Goal: Task Accomplishment & Management: Manage account settings

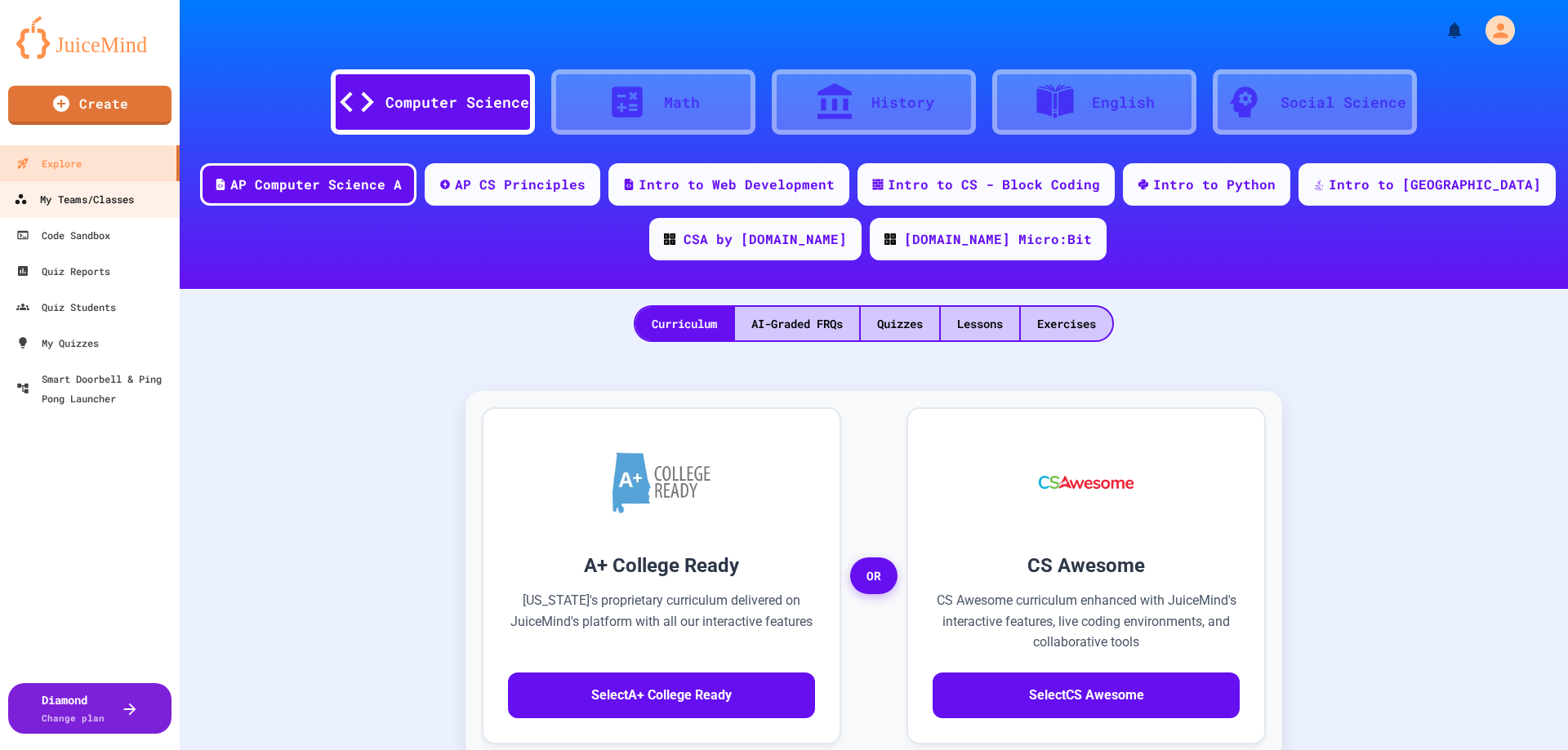
click at [94, 207] on div "My Teams/Classes" at bounding box center [74, 200] width 120 height 20
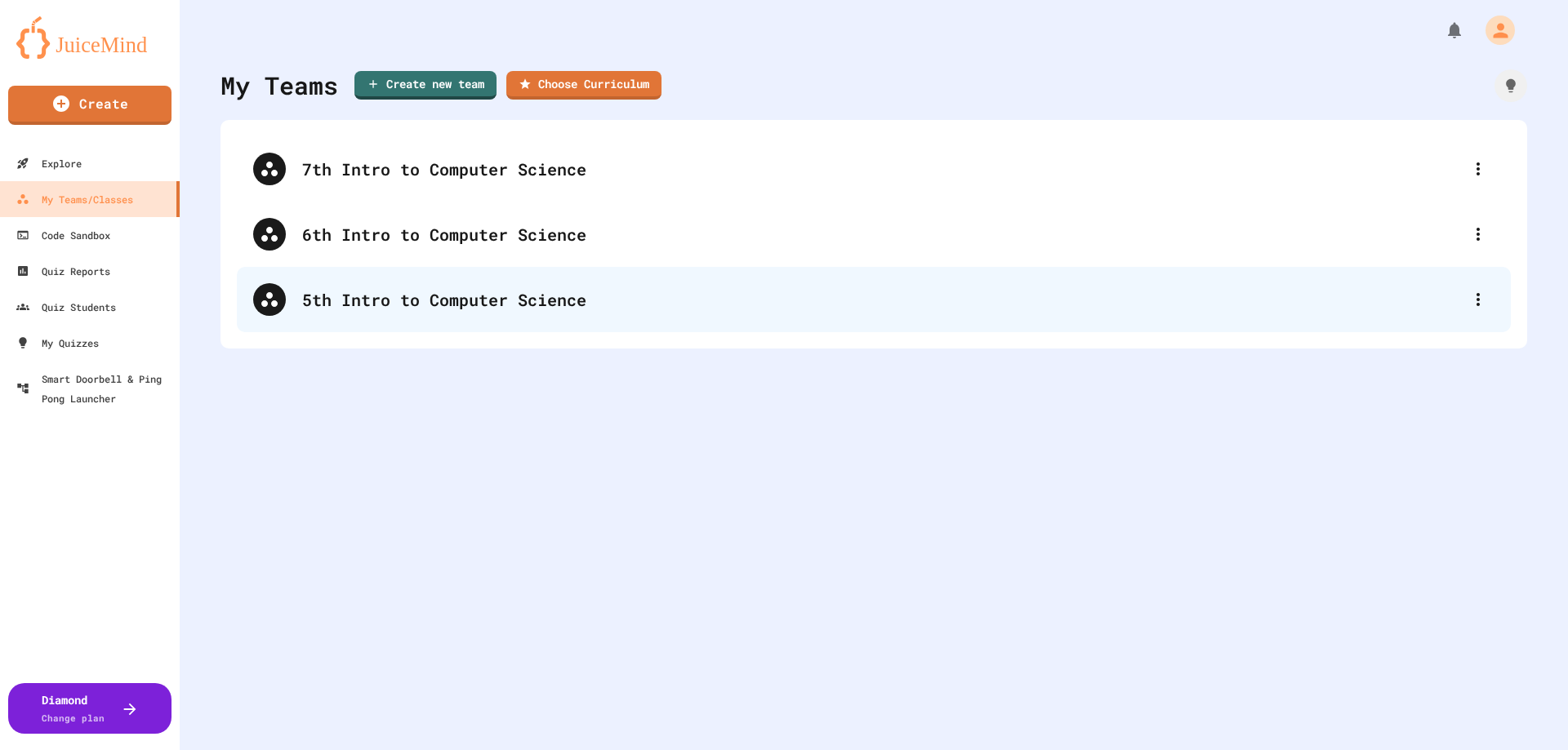
click at [383, 300] on div "5th Intro to Computer Science" at bounding box center [881, 299] width 1159 height 24
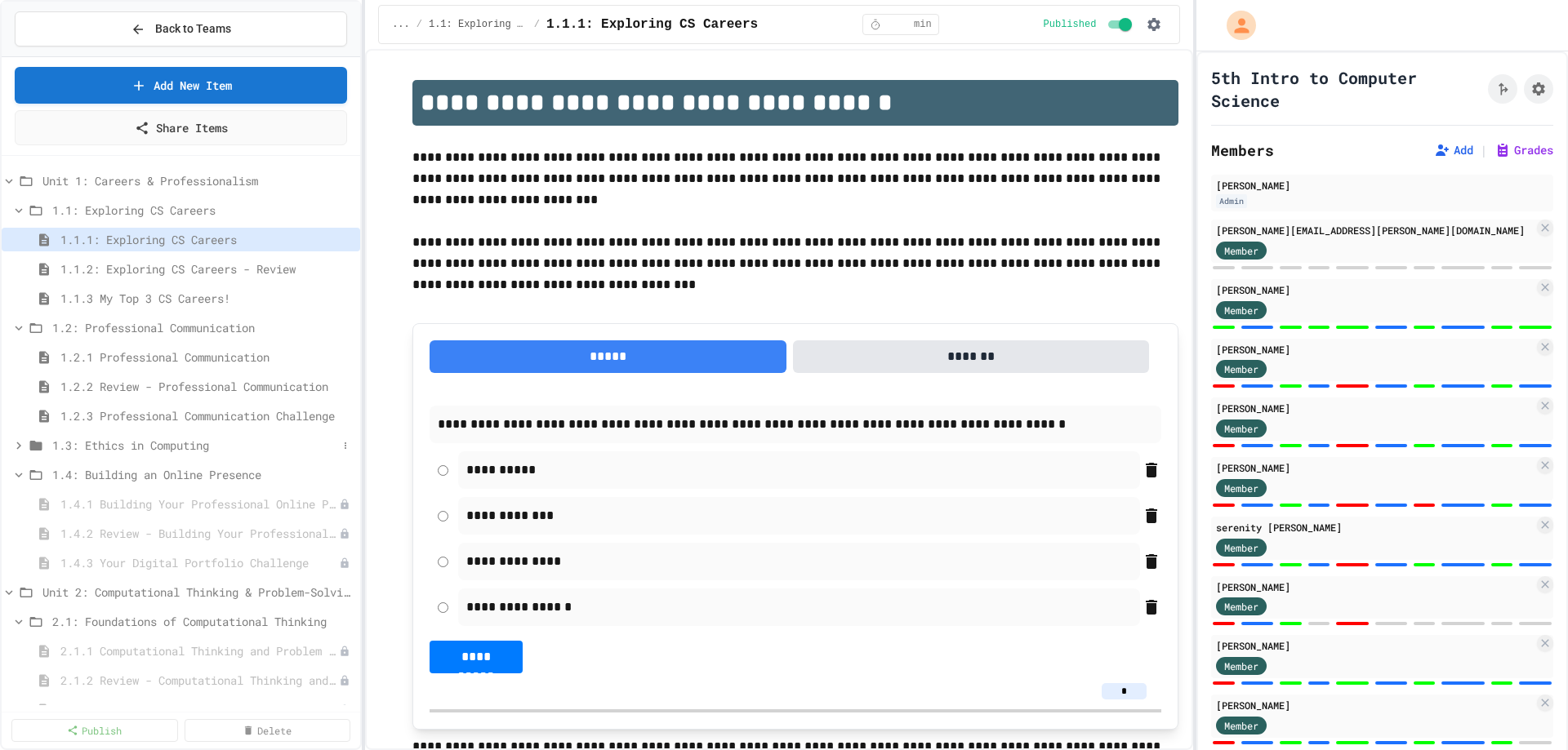
click at [116, 452] on span "1.3: Ethics in Computing" at bounding box center [195, 444] width 285 height 17
click at [134, 500] on span "1.3.2 Review - Ethics in Computer Science" at bounding box center [192, 503] width 262 height 17
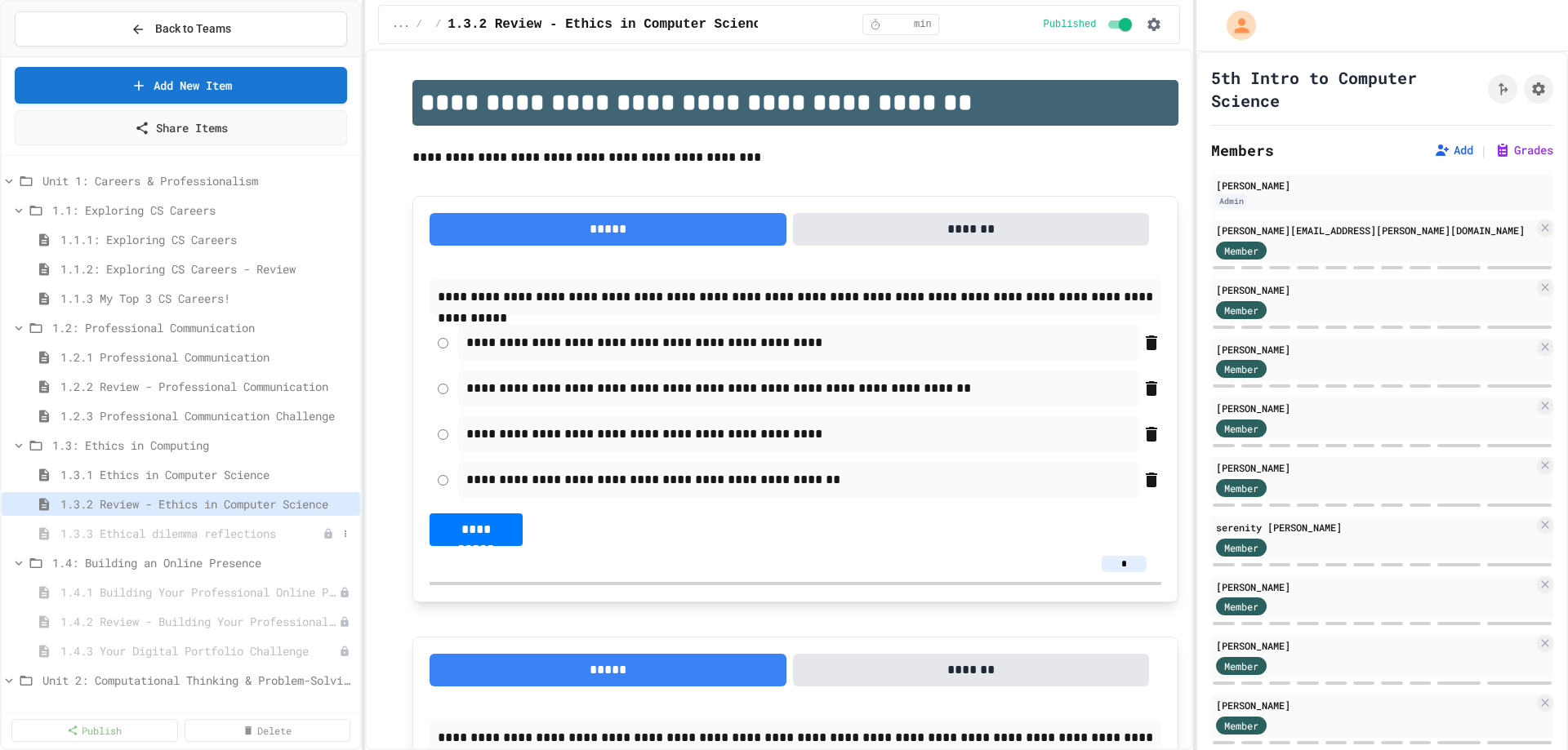
click at [228, 533] on span "1.3.3 Ethical dilemma reflections" at bounding box center [192, 533] width 262 height 17
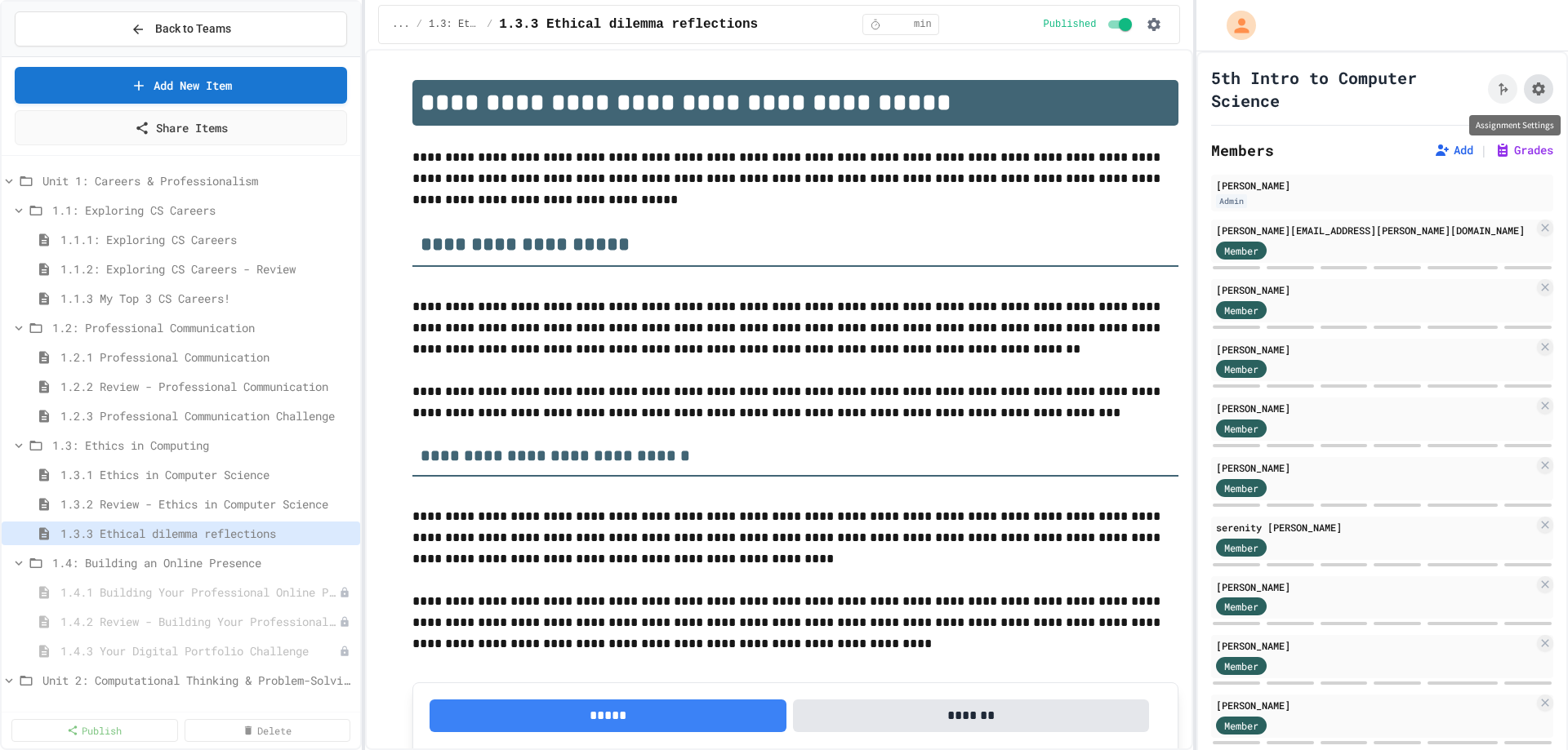
click at [1531, 86] on icon "Assignment Settings" at bounding box center [1538, 89] width 13 height 13
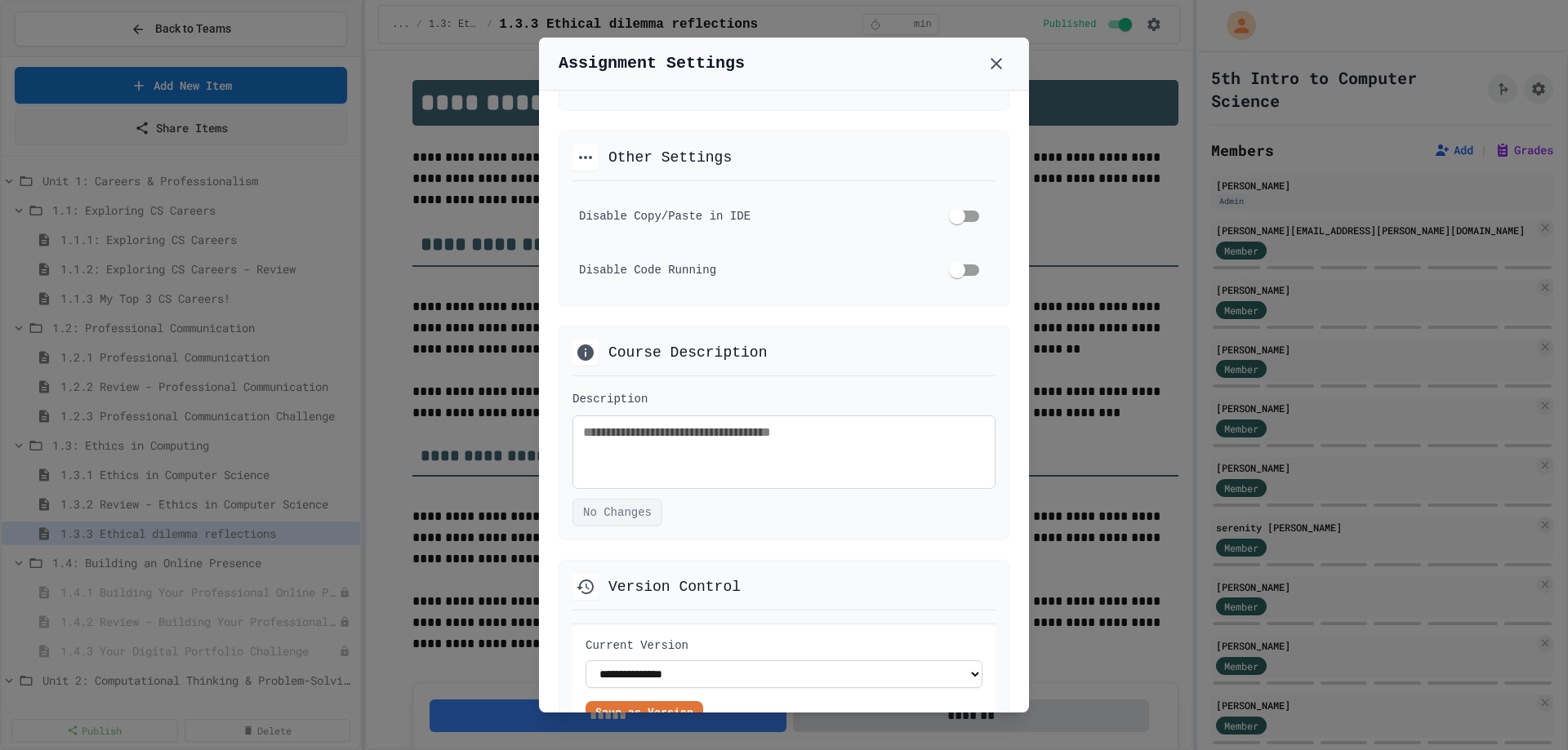
scroll to position [961, 0]
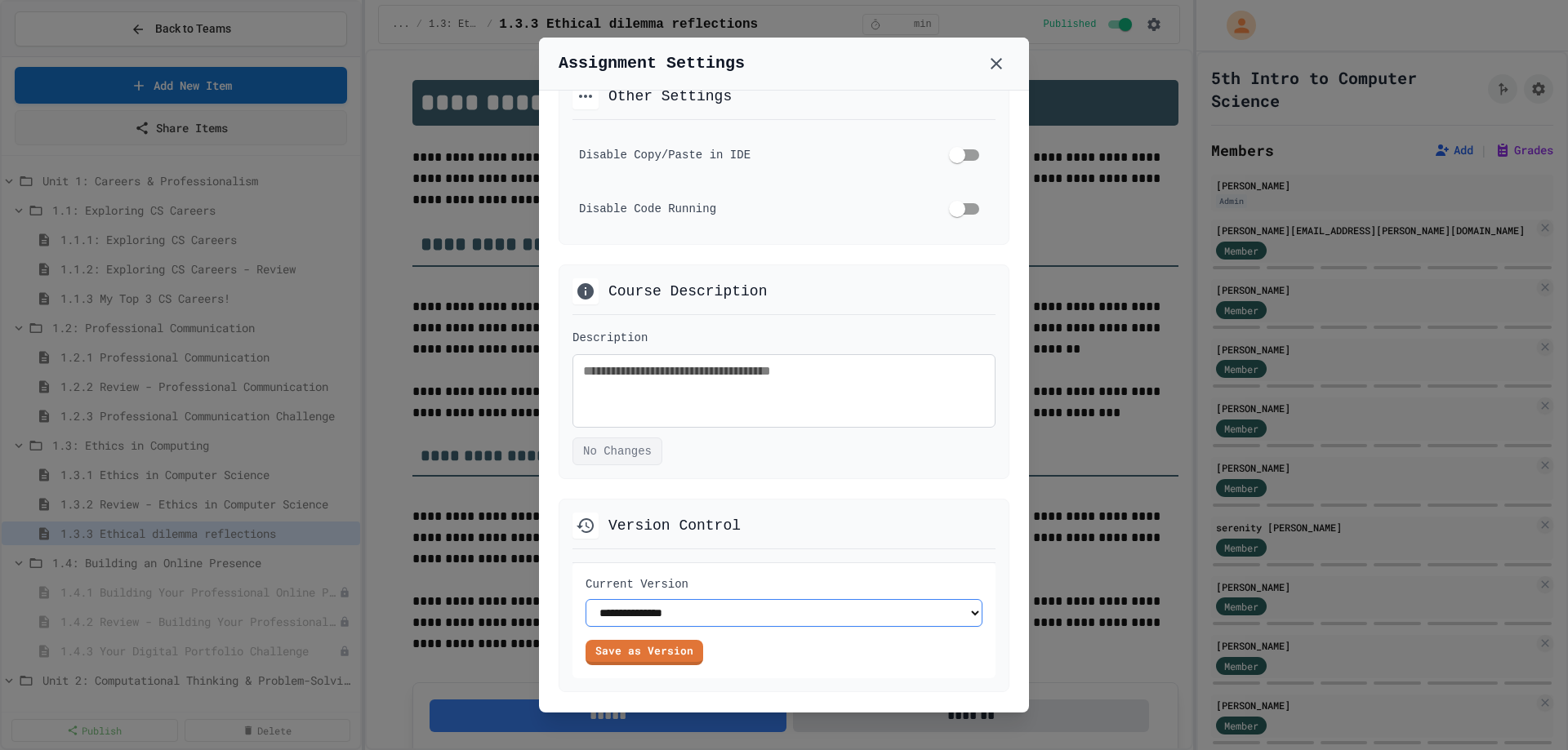
click at [692, 616] on select "**********" at bounding box center [783, 613] width 396 height 28
click at [750, 618] on select "**********" at bounding box center [783, 613] width 396 height 28
click at [661, 651] on link "Save as Version" at bounding box center [644, 650] width 112 height 28
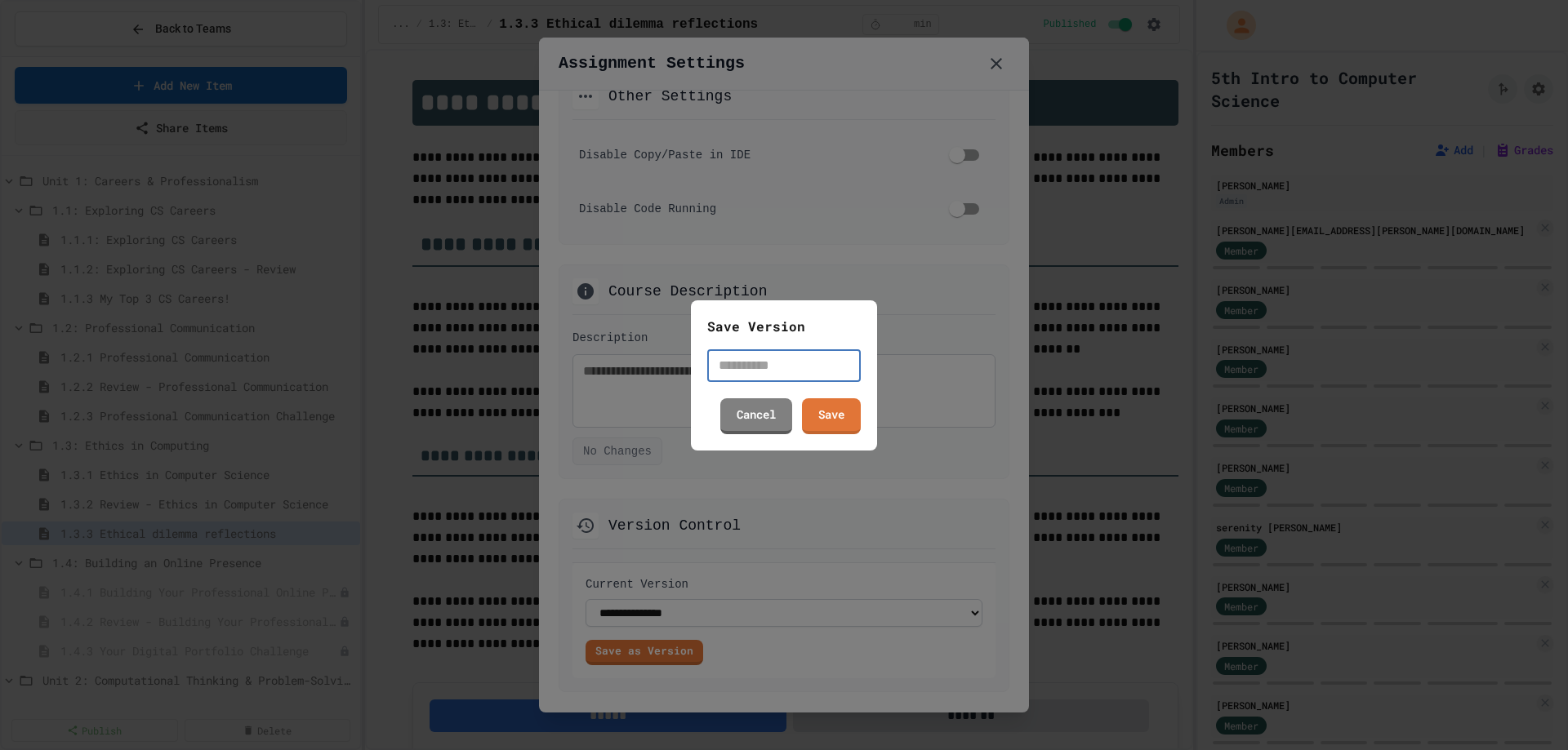
click at [764, 355] on input "text" at bounding box center [784, 365] width 153 height 33
type input "**********"
click at [835, 404] on link "Save" at bounding box center [831, 414] width 59 height 37
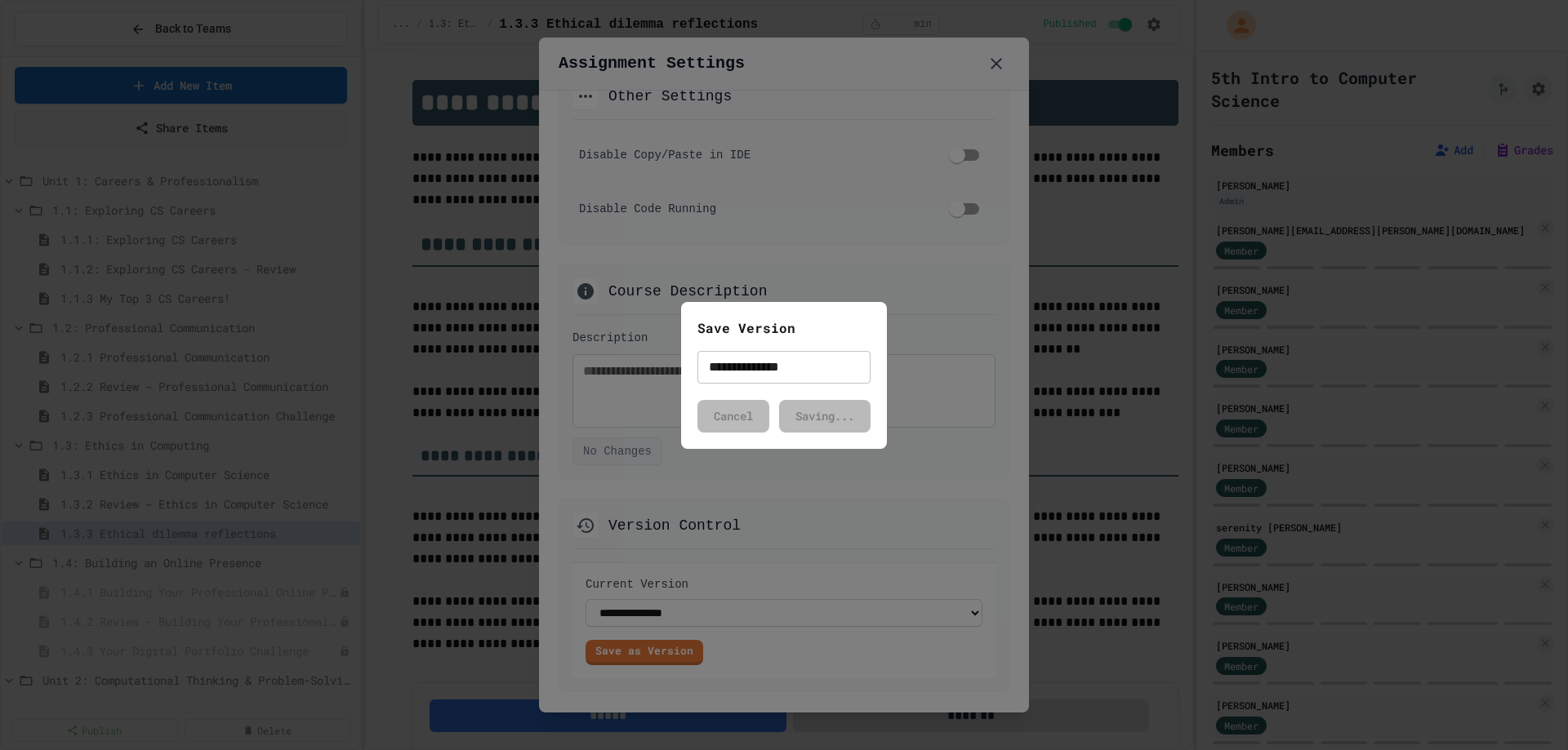
select select "**********"
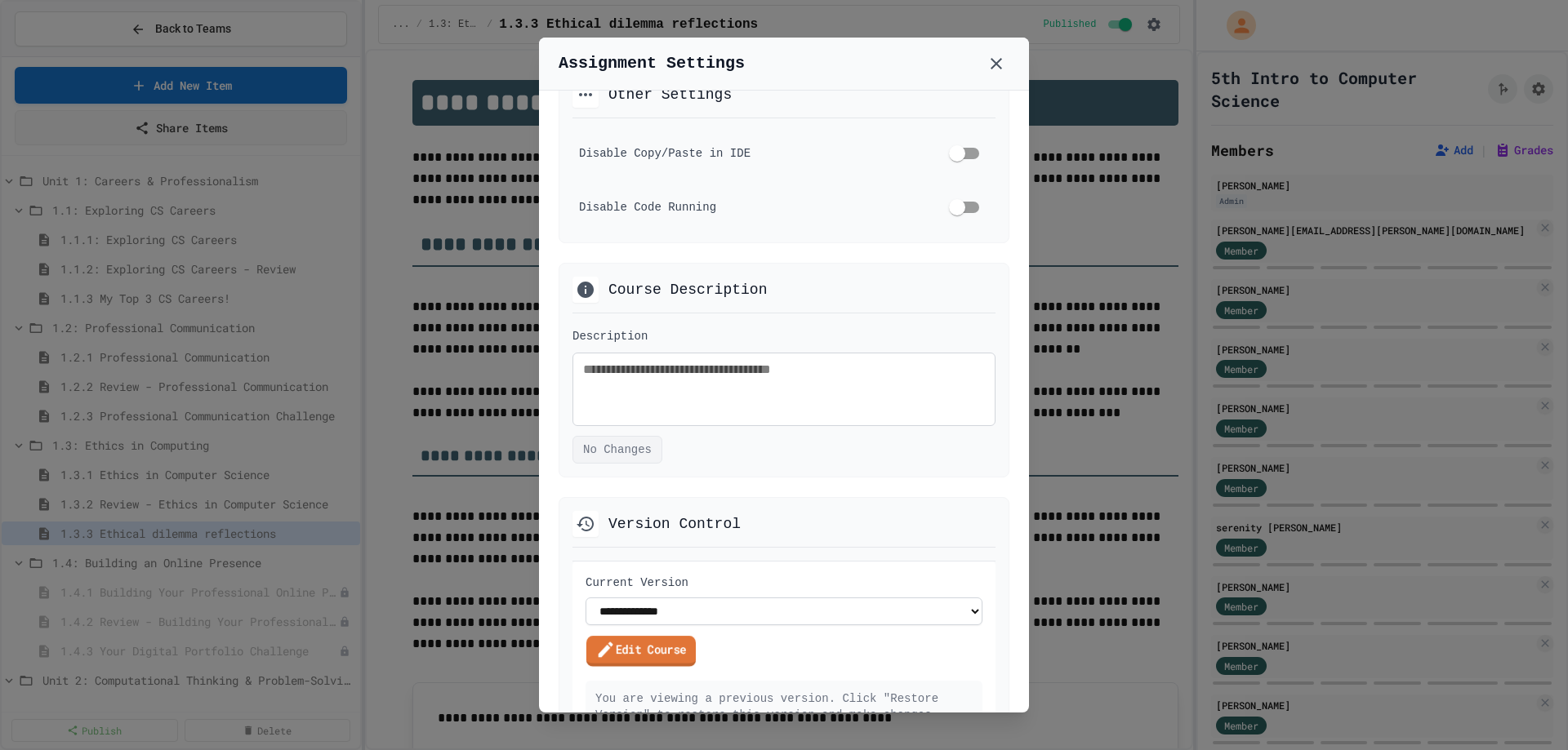
click at [667, 655] on link "Edit Course" at bounding box center [641, 651] width 110 height 31
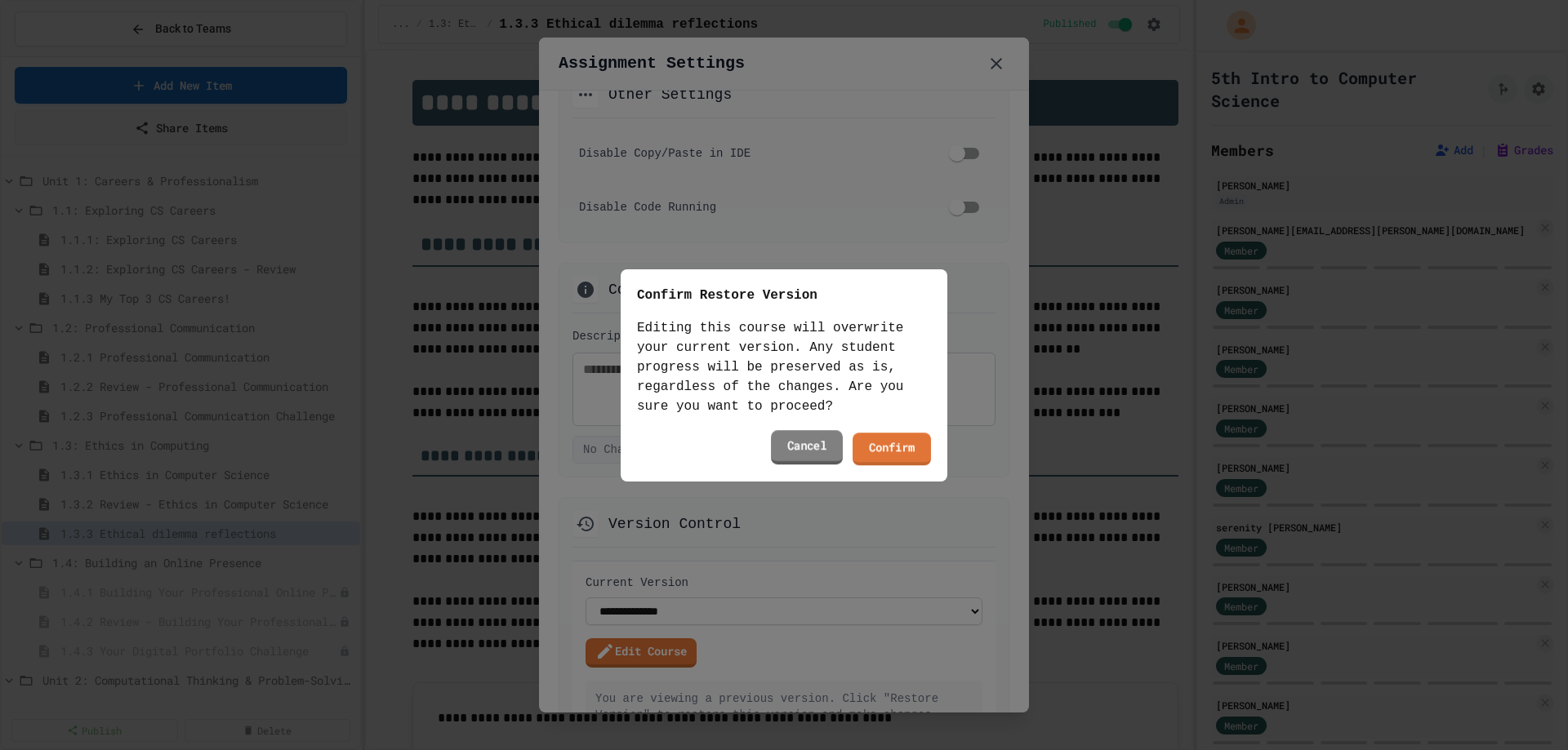
click at [835, 450] on link "Cancel" at bounding box center [806, 447] width 72 height 34
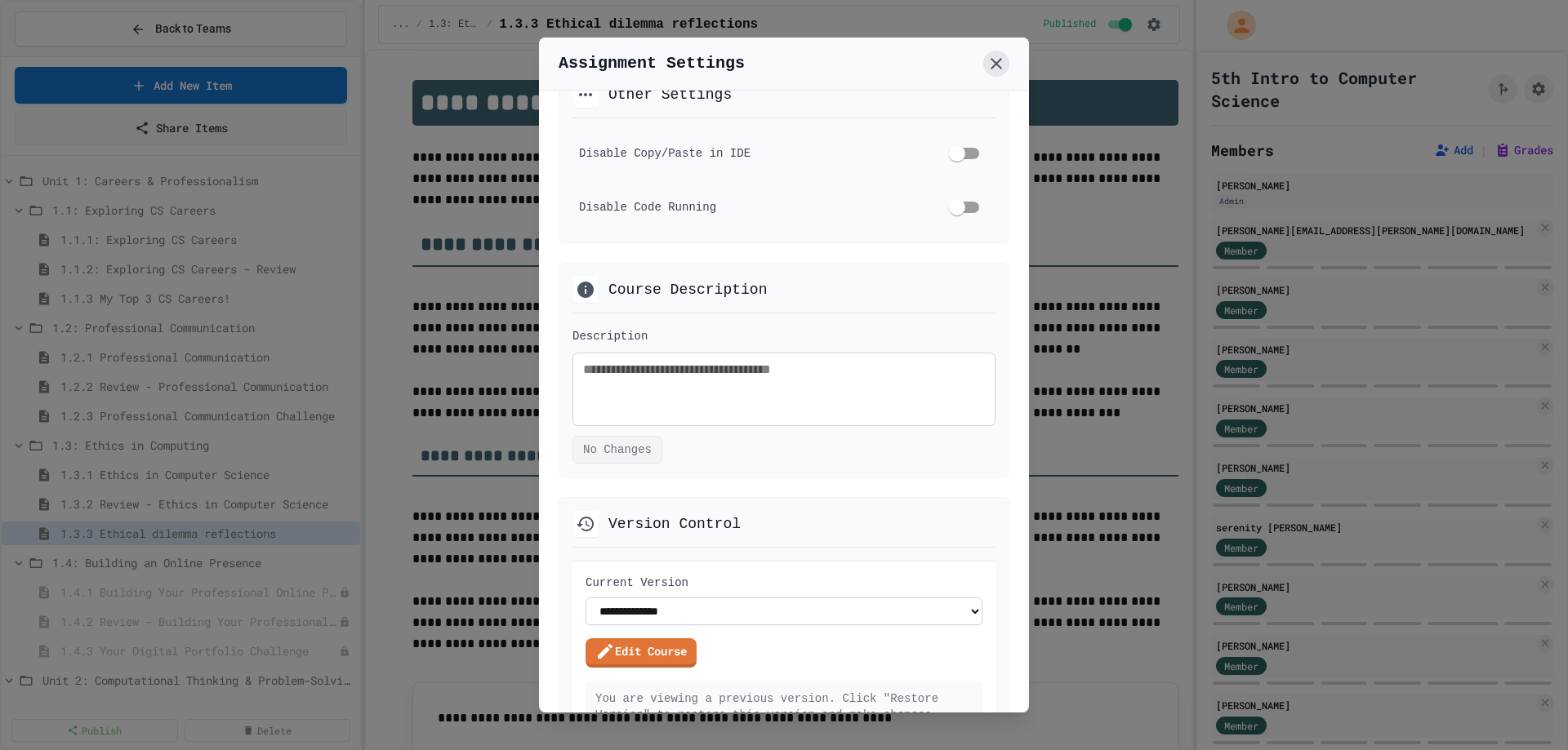
click at [991, 61] on icon at bounding box center [996, 63] width 20 height 20
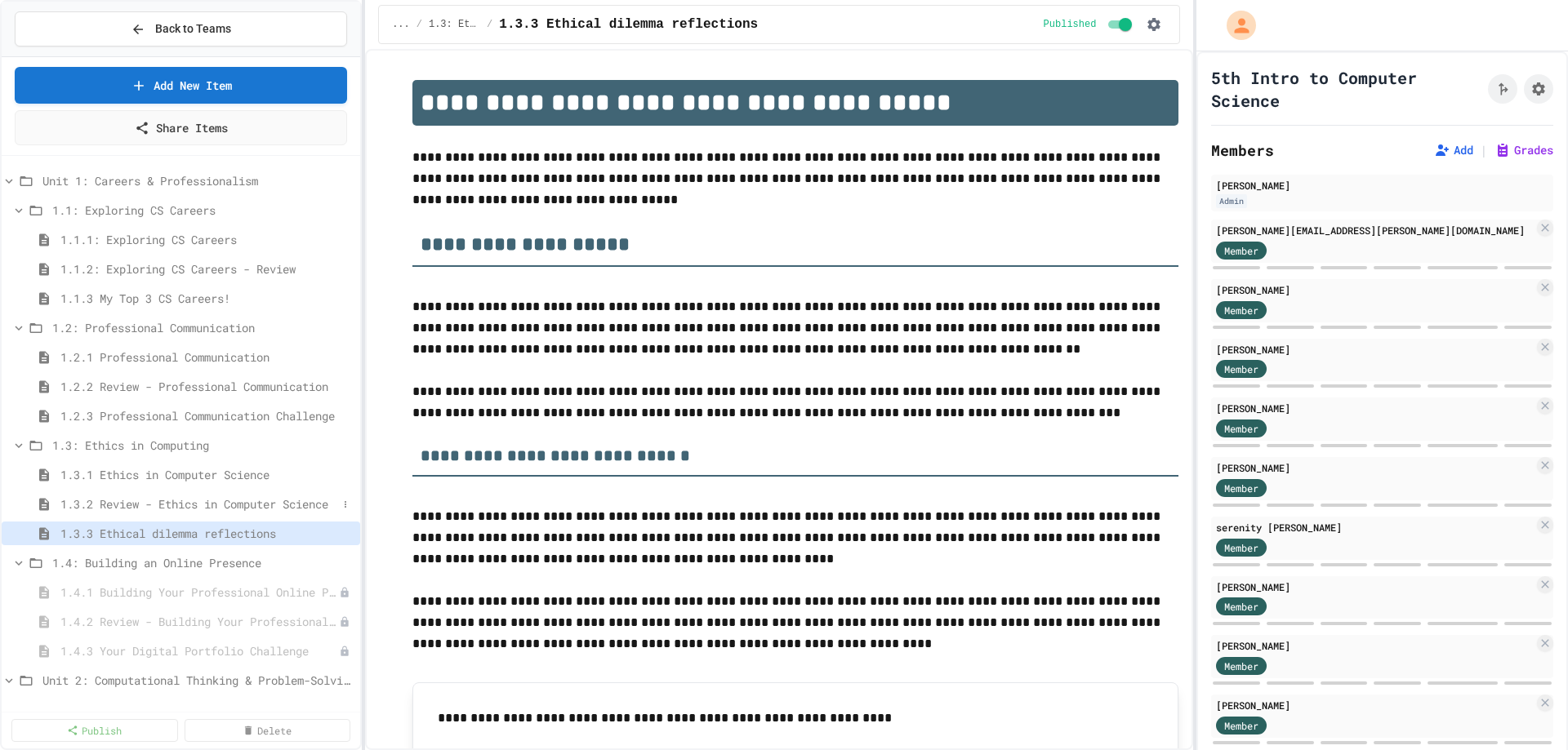
click at [245, 500] on span "1.3.2 Review - Ethics in Computer Science" at bounding box center [199, 503] width 277 height 17
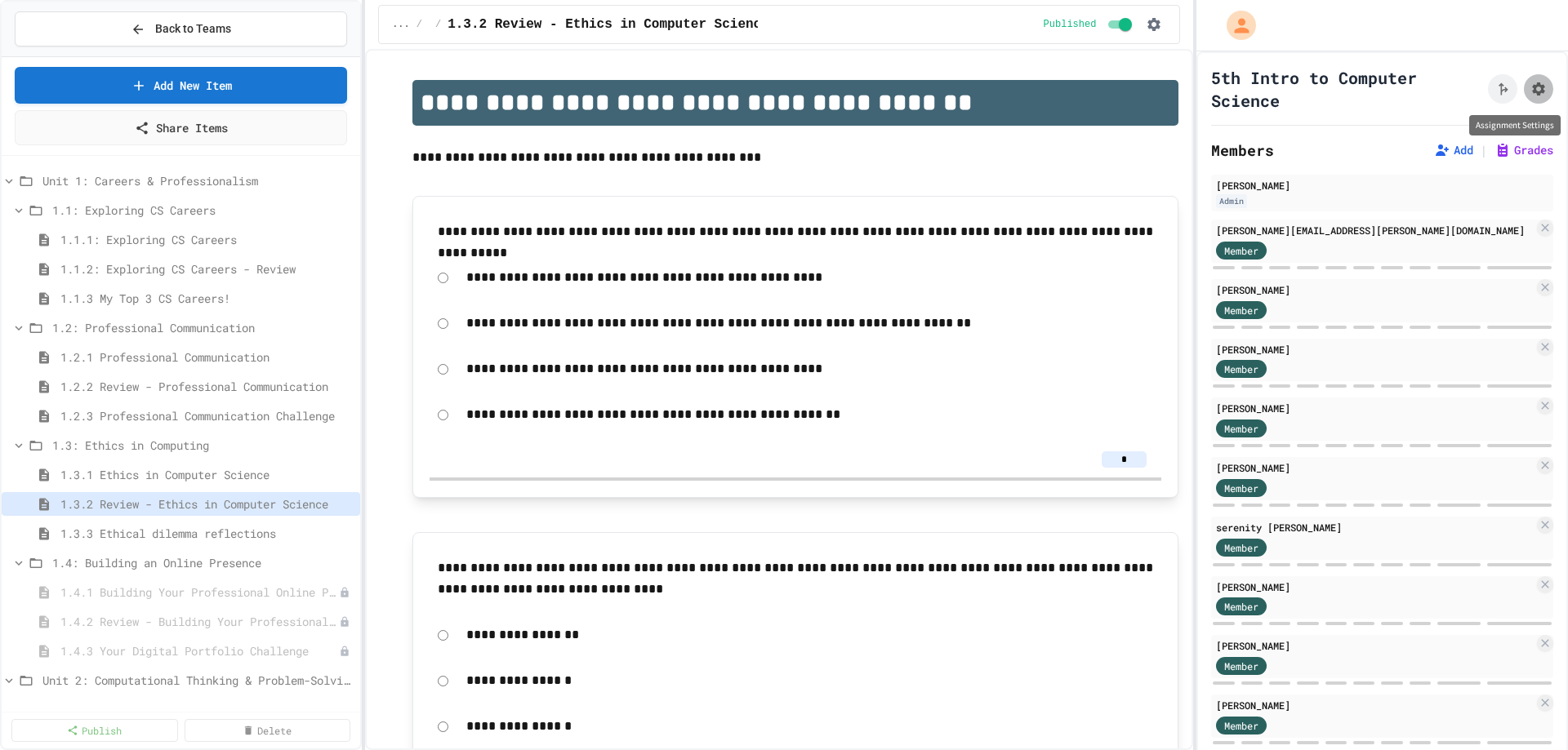
click at [1531, 88] on icon "Assignment Settings" at bounding box center [1538, 89] width 13 height 13
select select "**********"
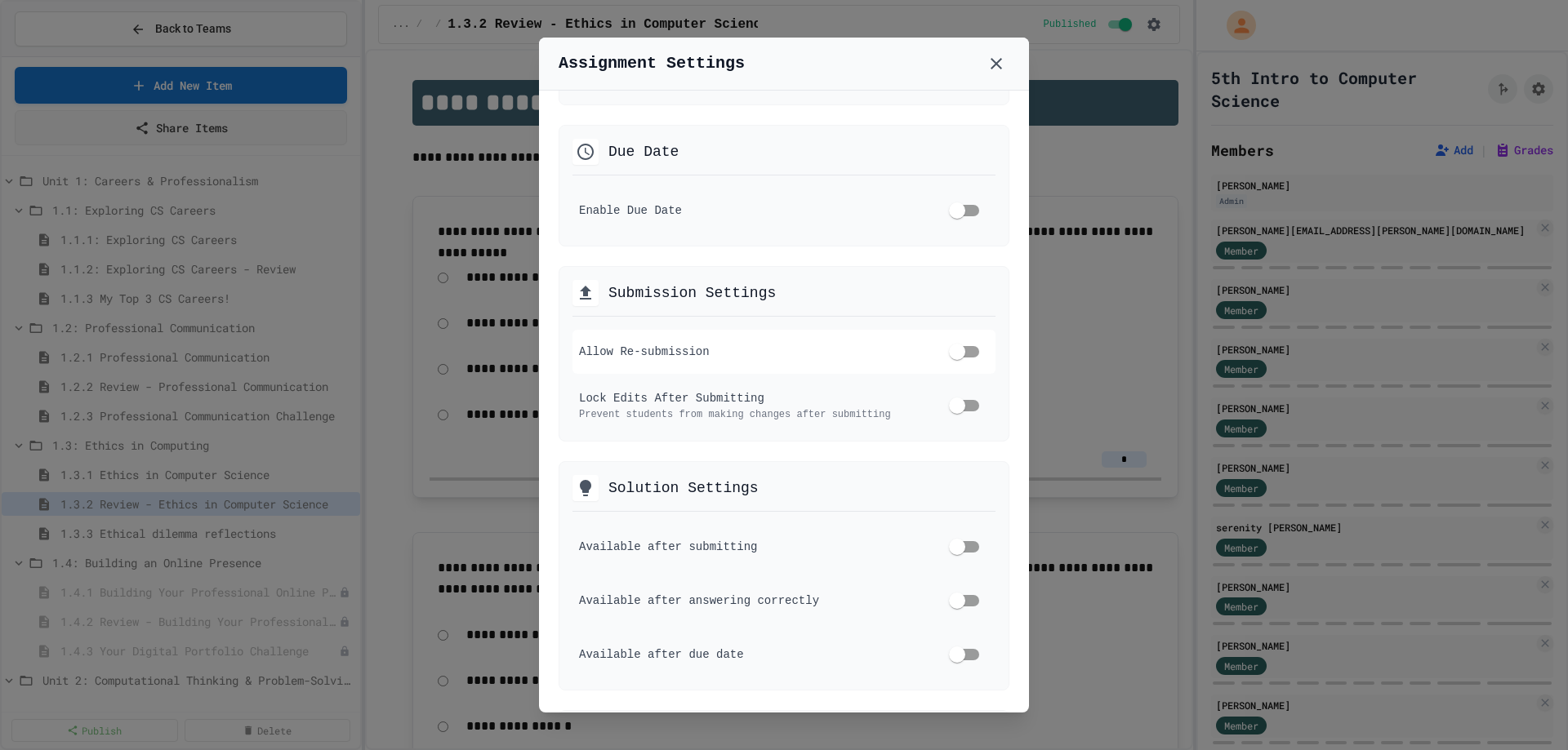
scroll to position [327, 0]
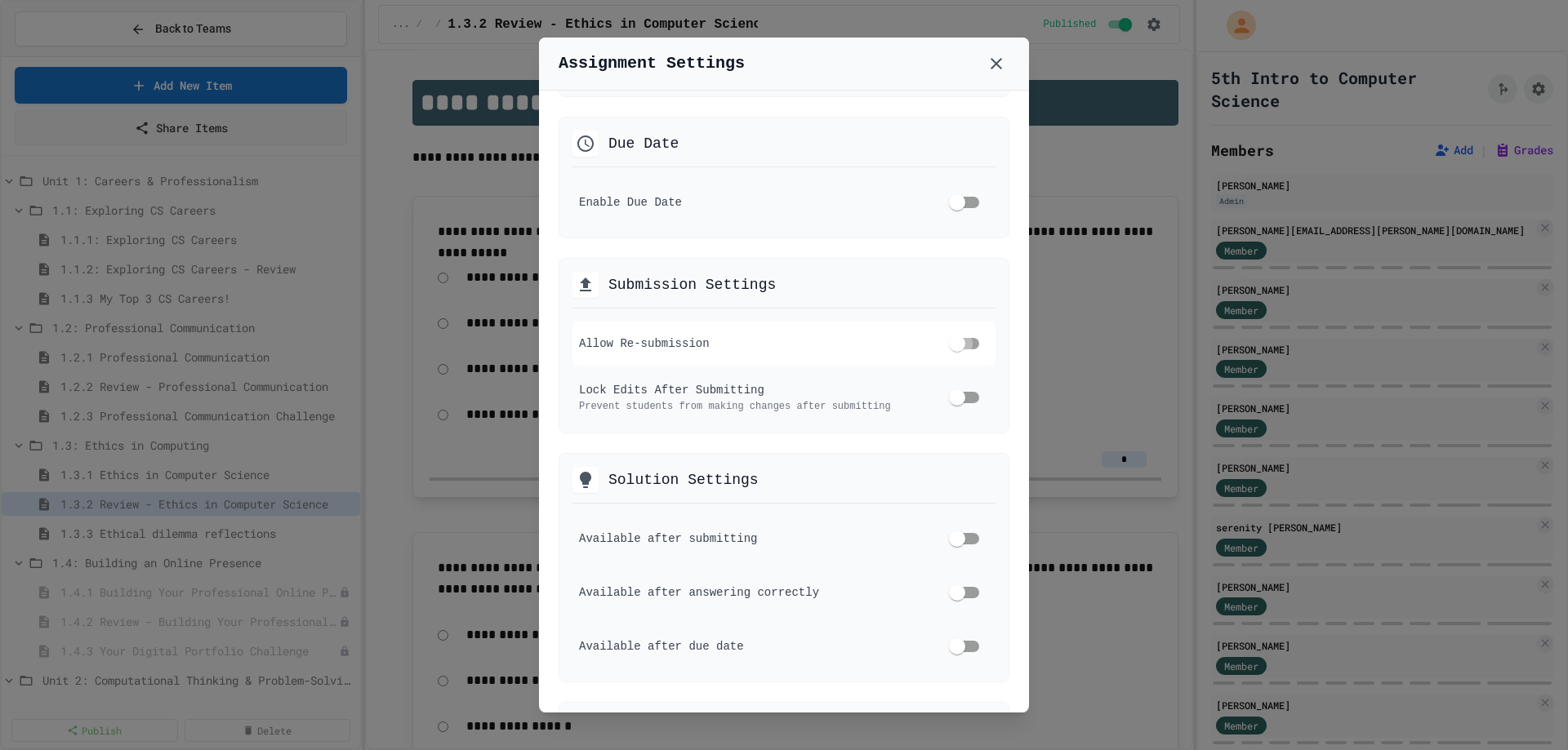
click at [980, 343] on div "Allow Re-submission" at bounding box center [783, 343] width 423 height 44
click at [1001, 69] on icon at bounding box center [996, 63] width 20 height 20
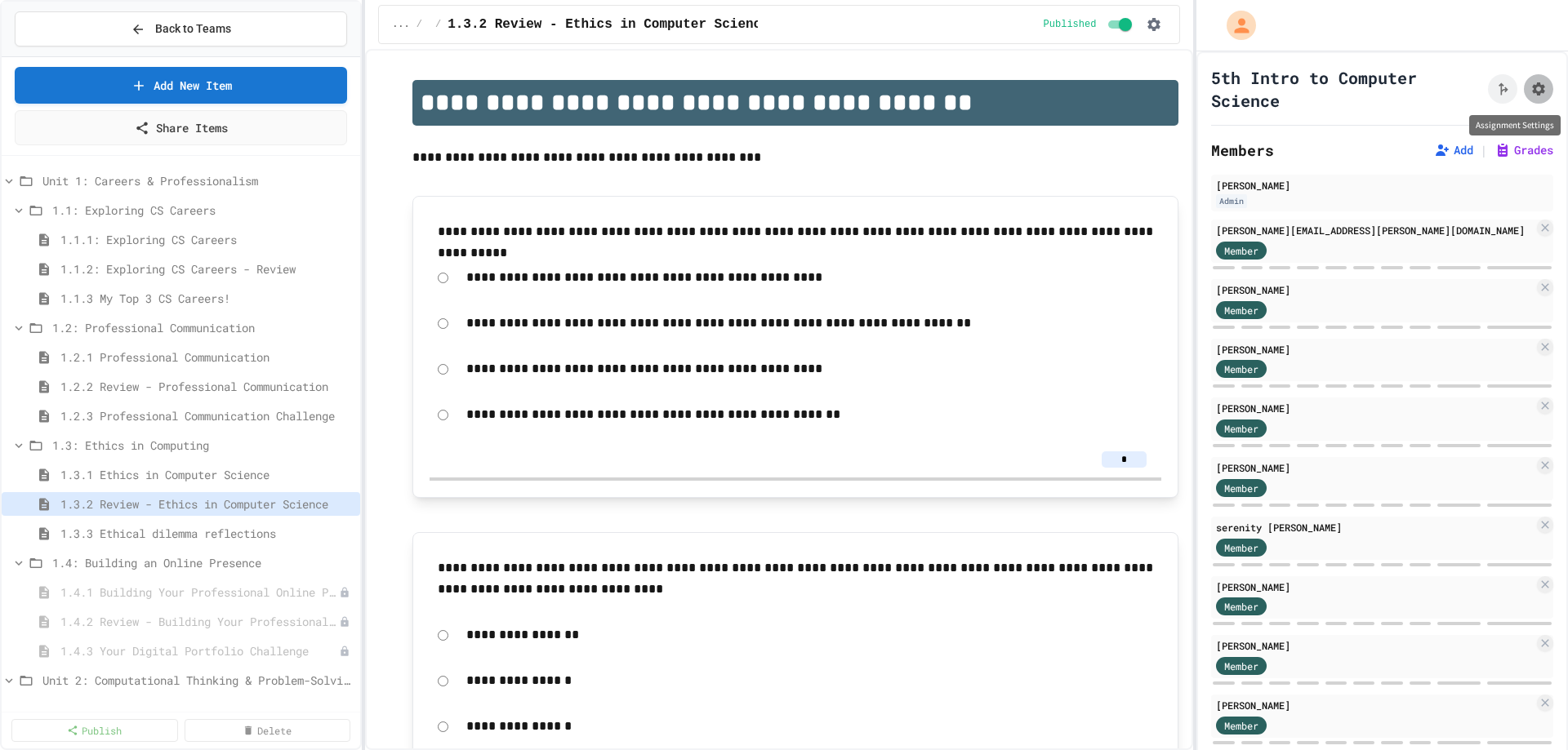
click at [1531, 92] on icon "Assignment Settings" at bounding box center [1538, 89] width 13 height 13
select select "**********"
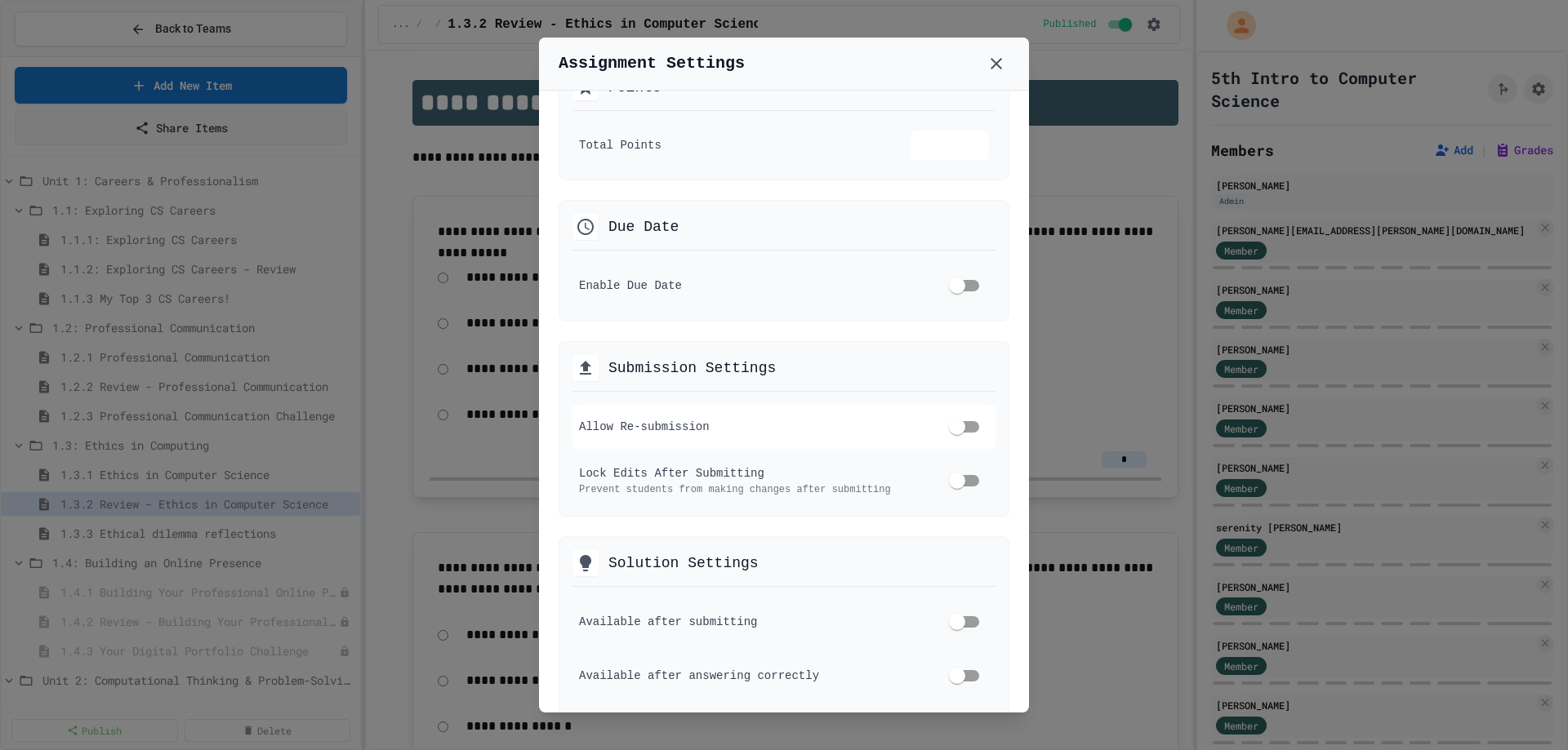
scroll to position [245, 0]
click at [997, 429] on div "**********" at bounding box center [784, 402] width 490 height 622
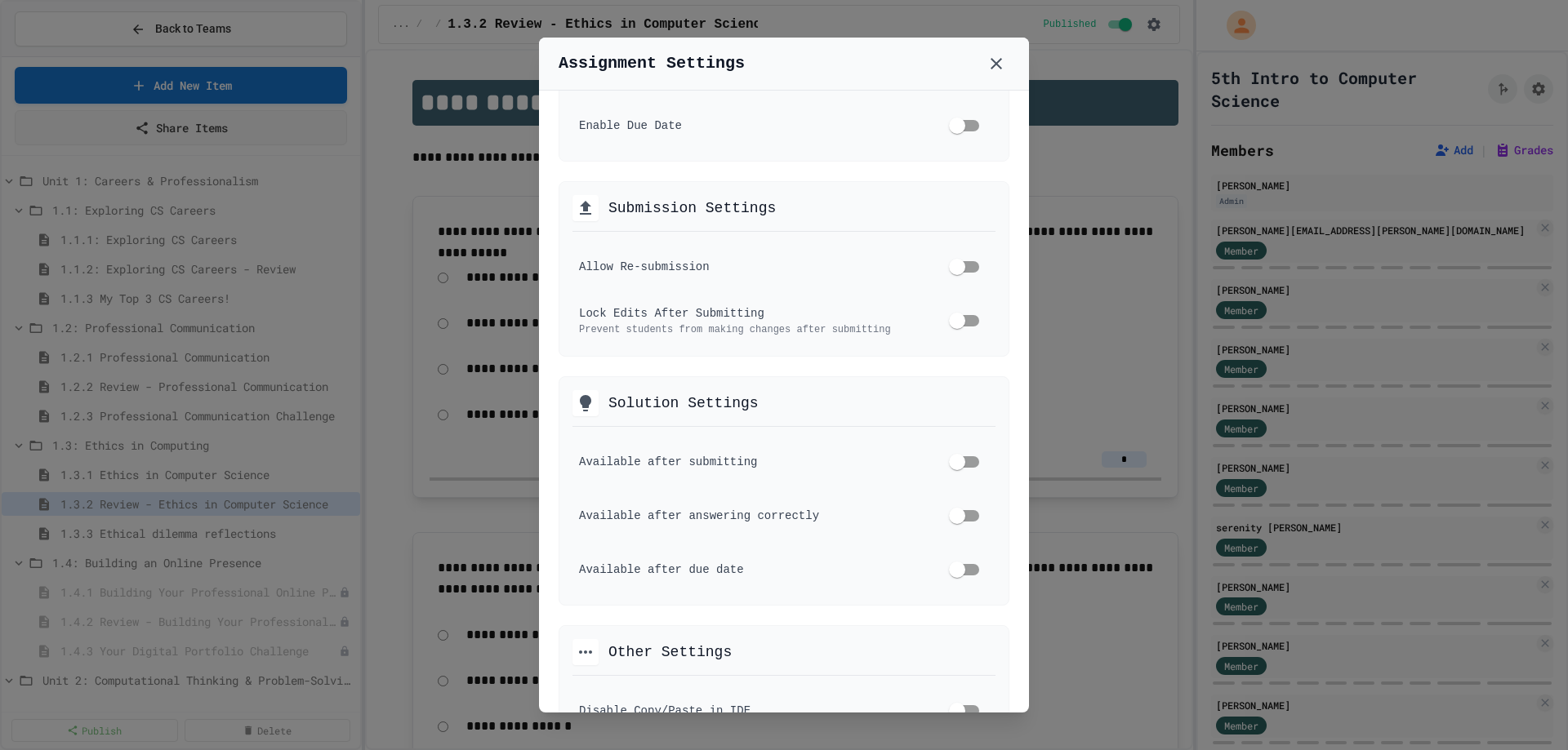
scroll to position [408, 0]
click at [991, 510] on div "Solution Settings Available after submitting Available after answering correctl…" at bounding box center [784, 486] width 451 height 230
click at [991, 68] on icon at bounding box center [996, 63] width 20 height 20
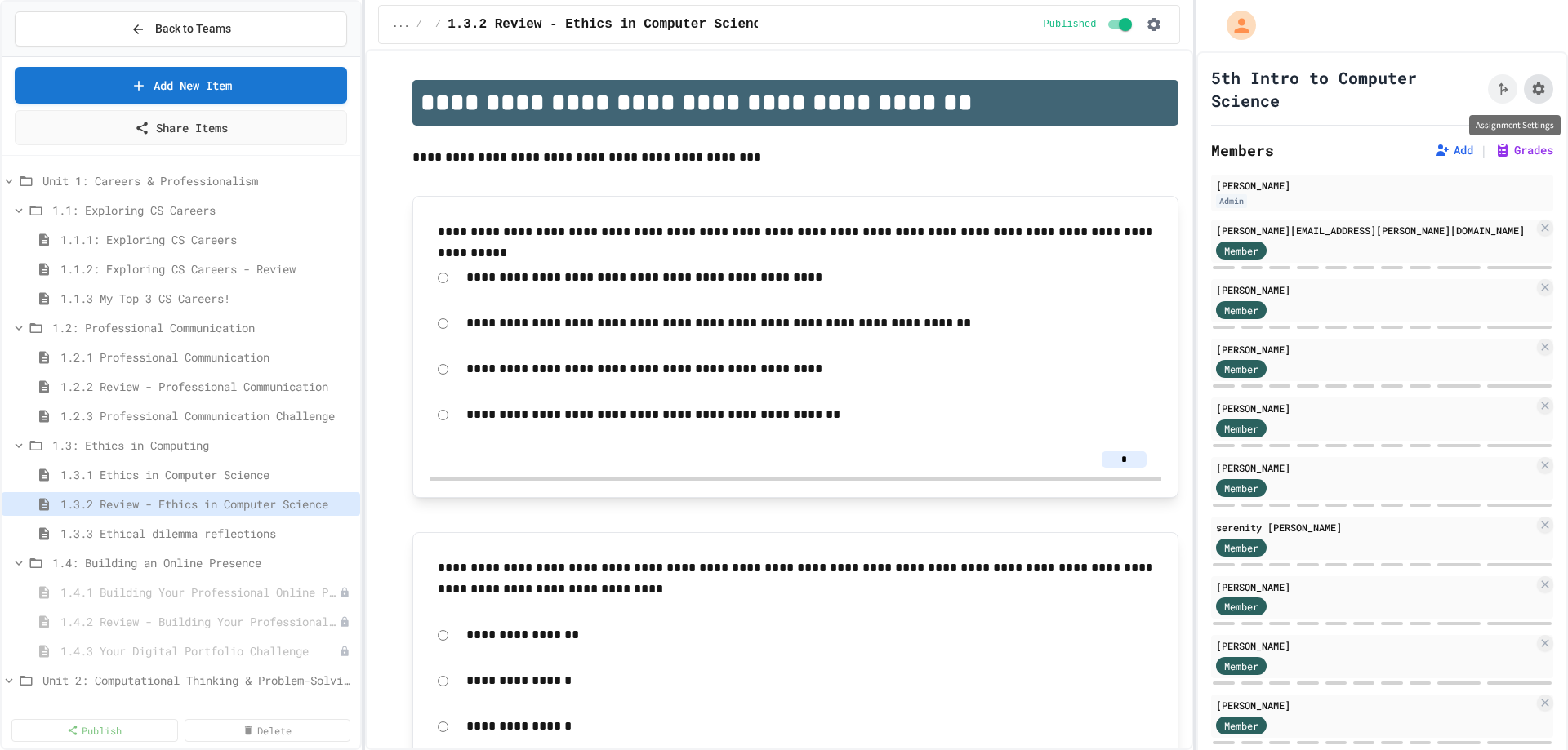
click at [1530, 94] on icon "Assignment Settings" at bounding box center [1538, 89] width 16 height 16
select select "**********"
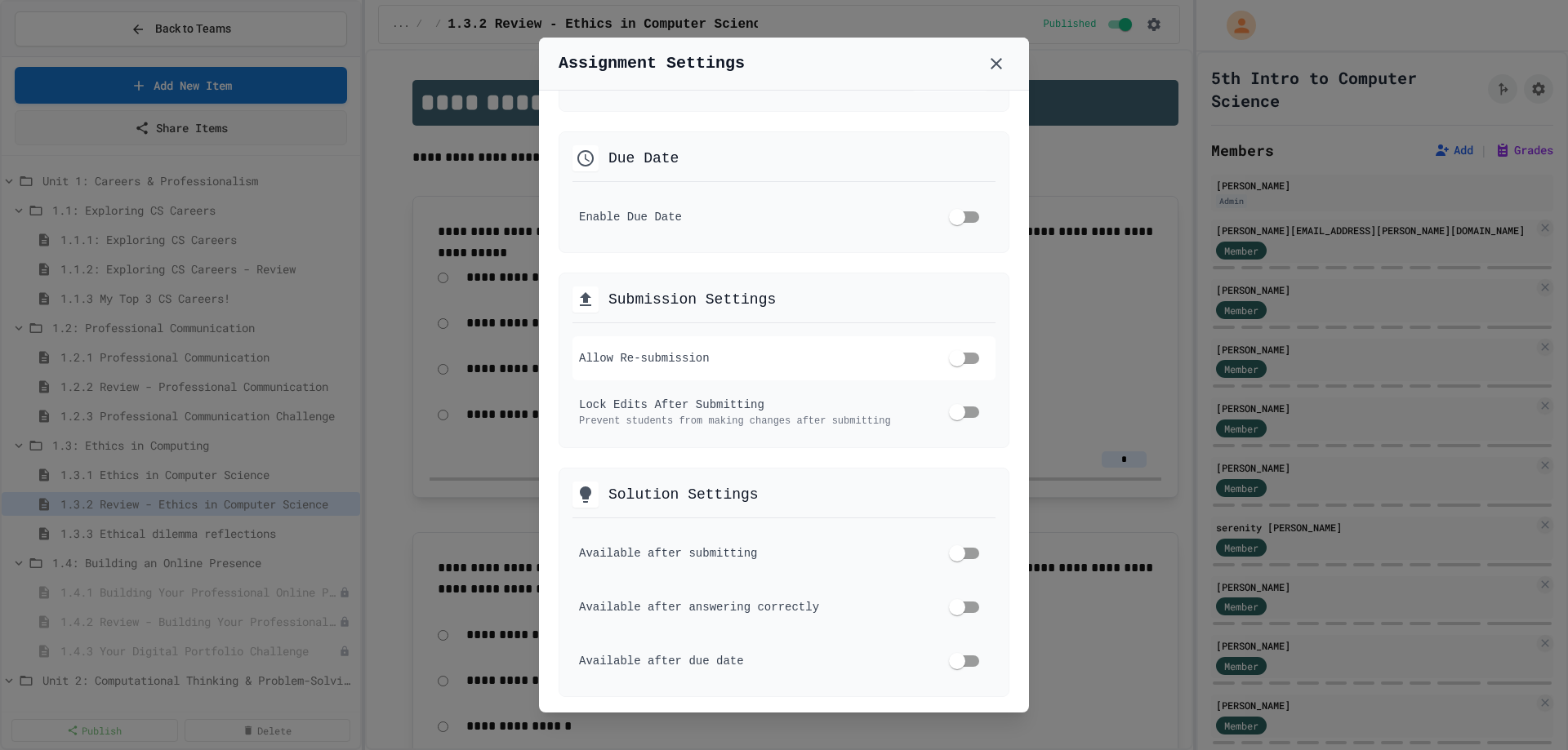
scroll to position [327, 0]
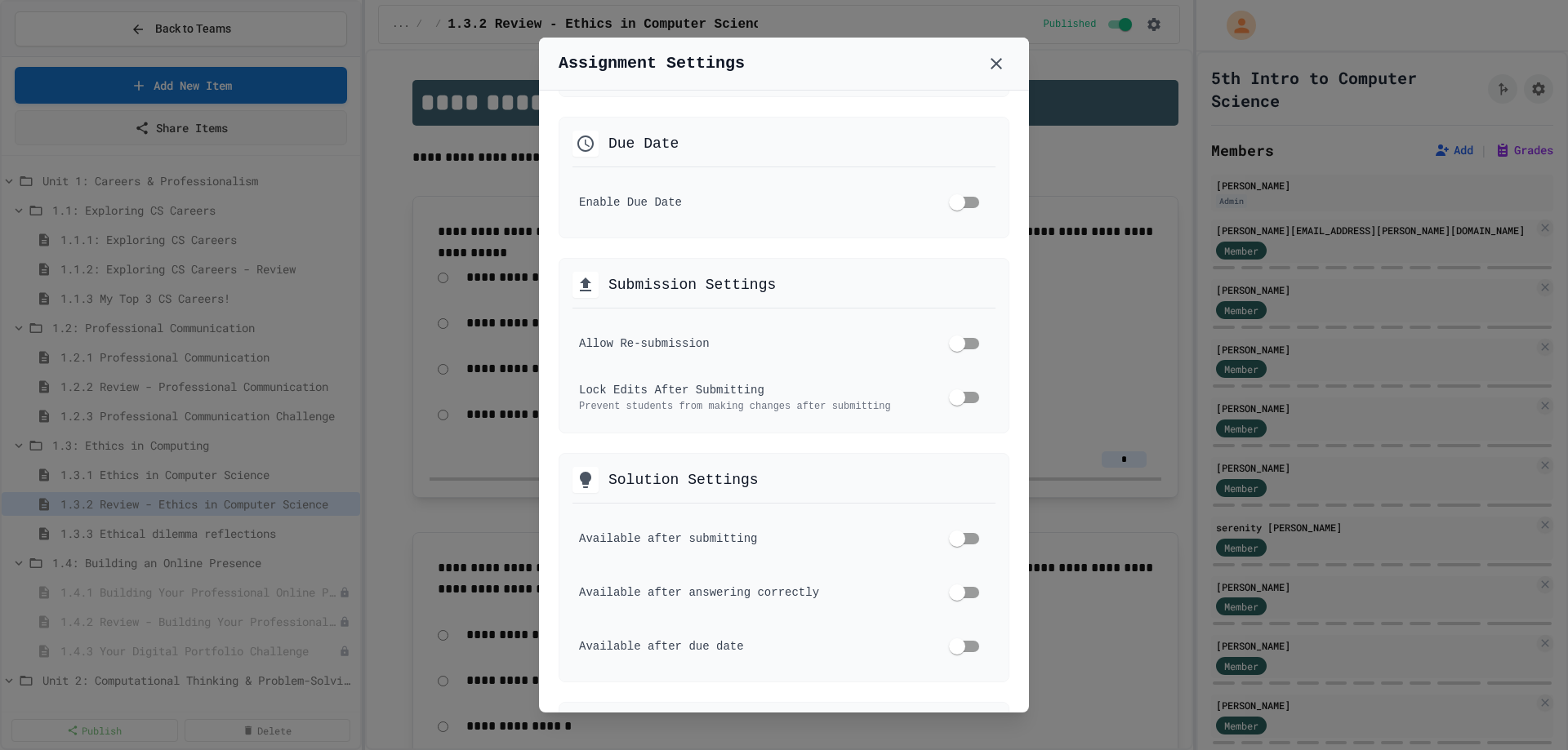
click at [960, 317] on div "Submission Settings Allow Re-submission Lock Edits After Submitting Prevent stu…" at bounding box center [784, 346] width 451 height 175
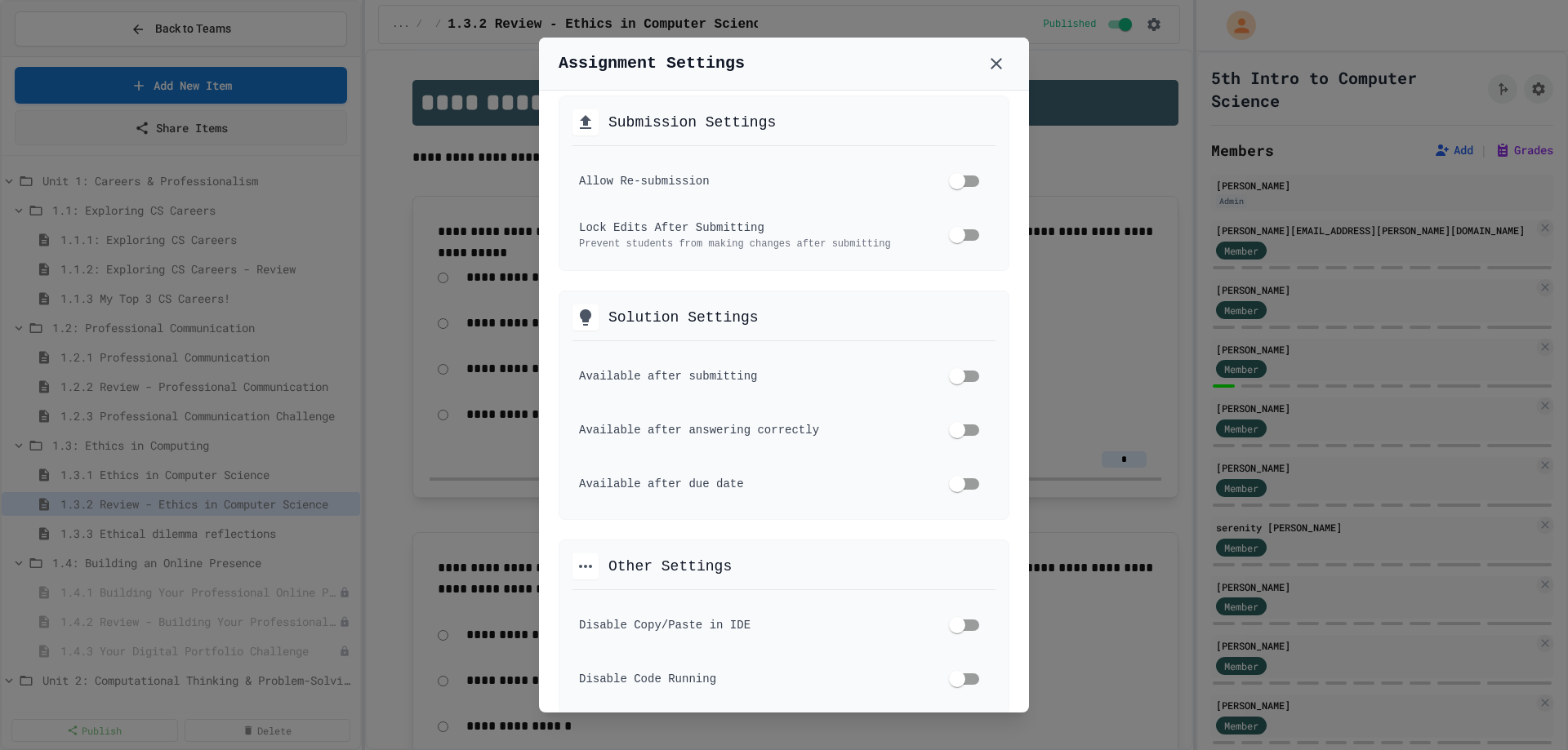
scroll to position [1031, 0]
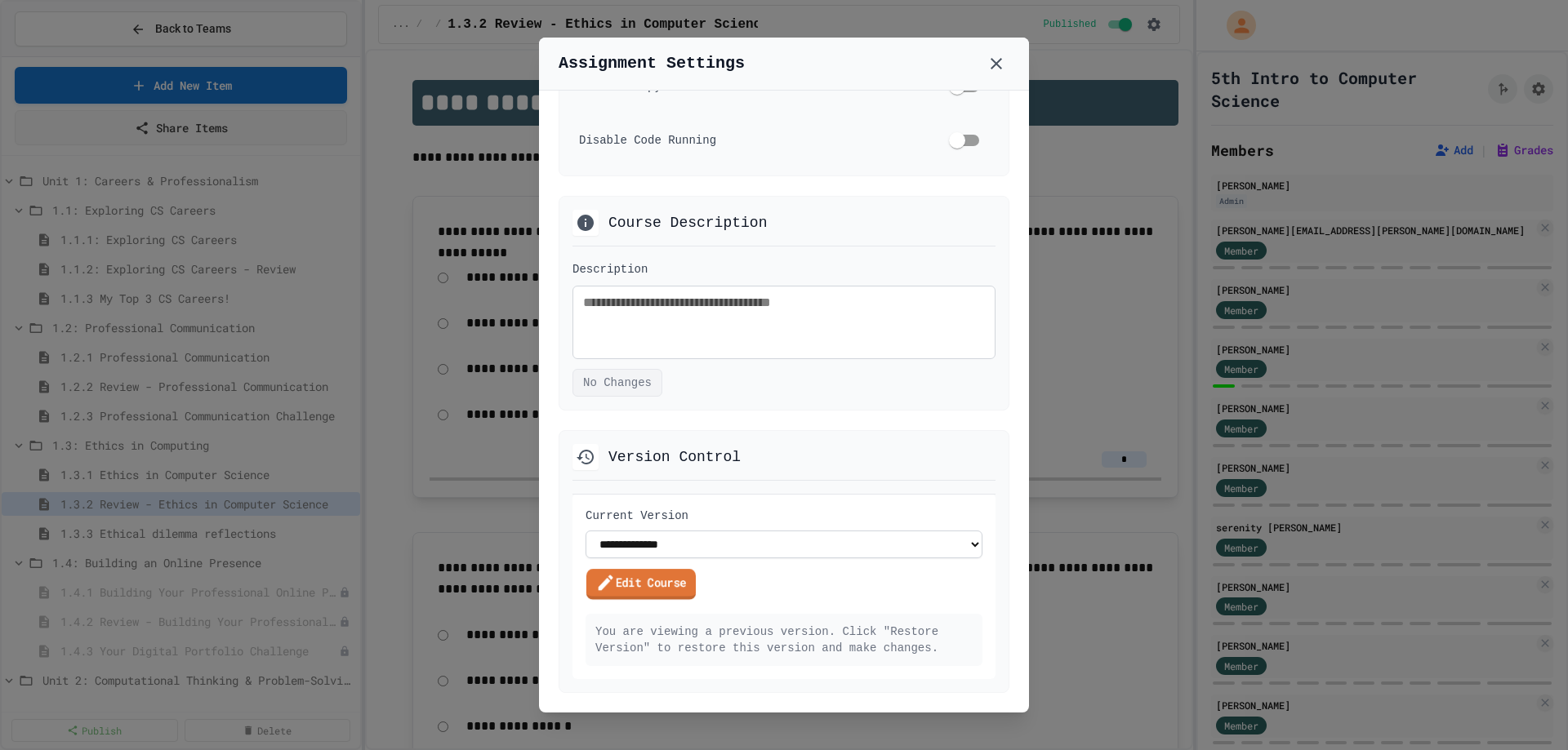
click at [660, 583] on link "Edit Course" at bounding box center [641, 584] width 110 height 31
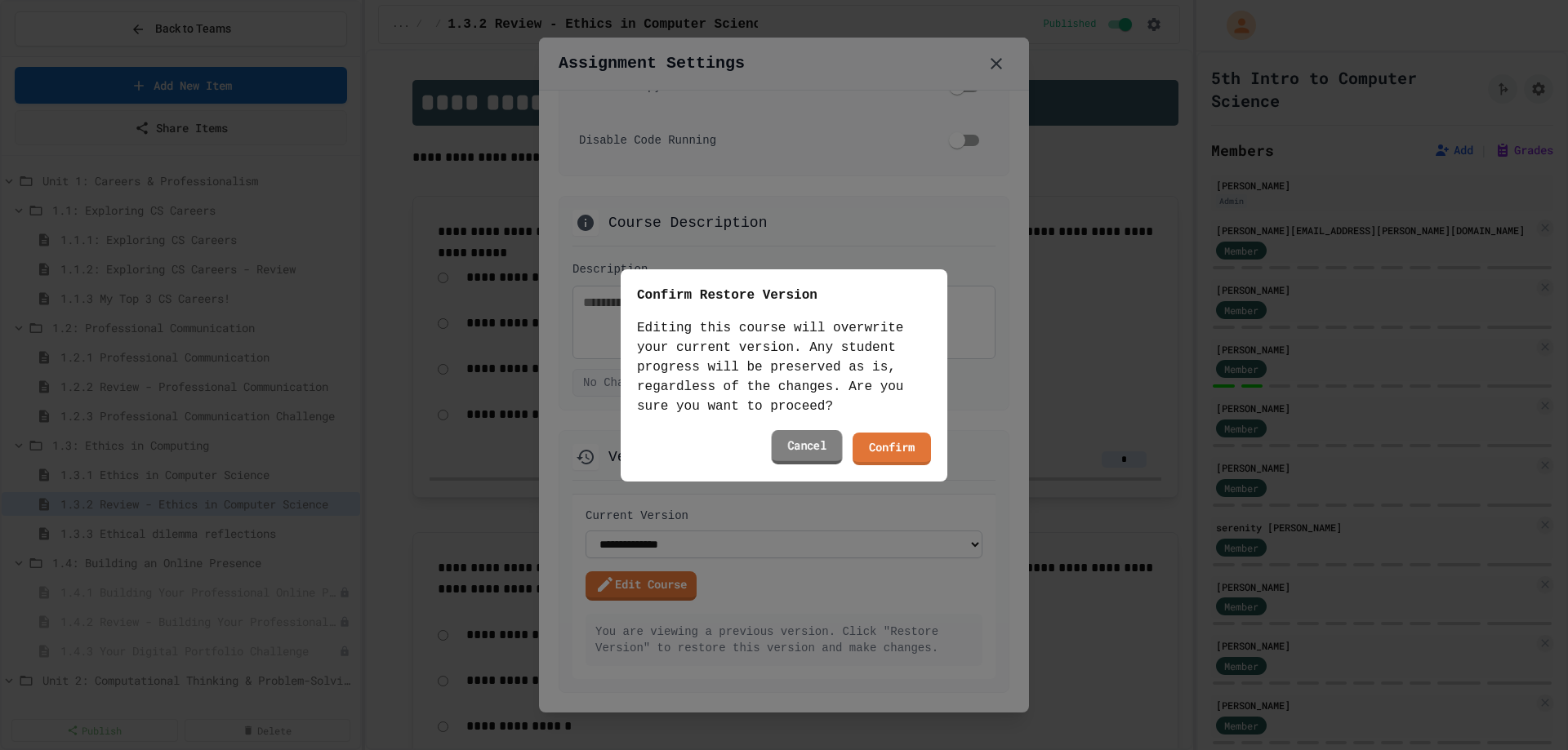
click at [821, 446] on link "Cancel" at bounding box center [807, 447] width 71 height 34
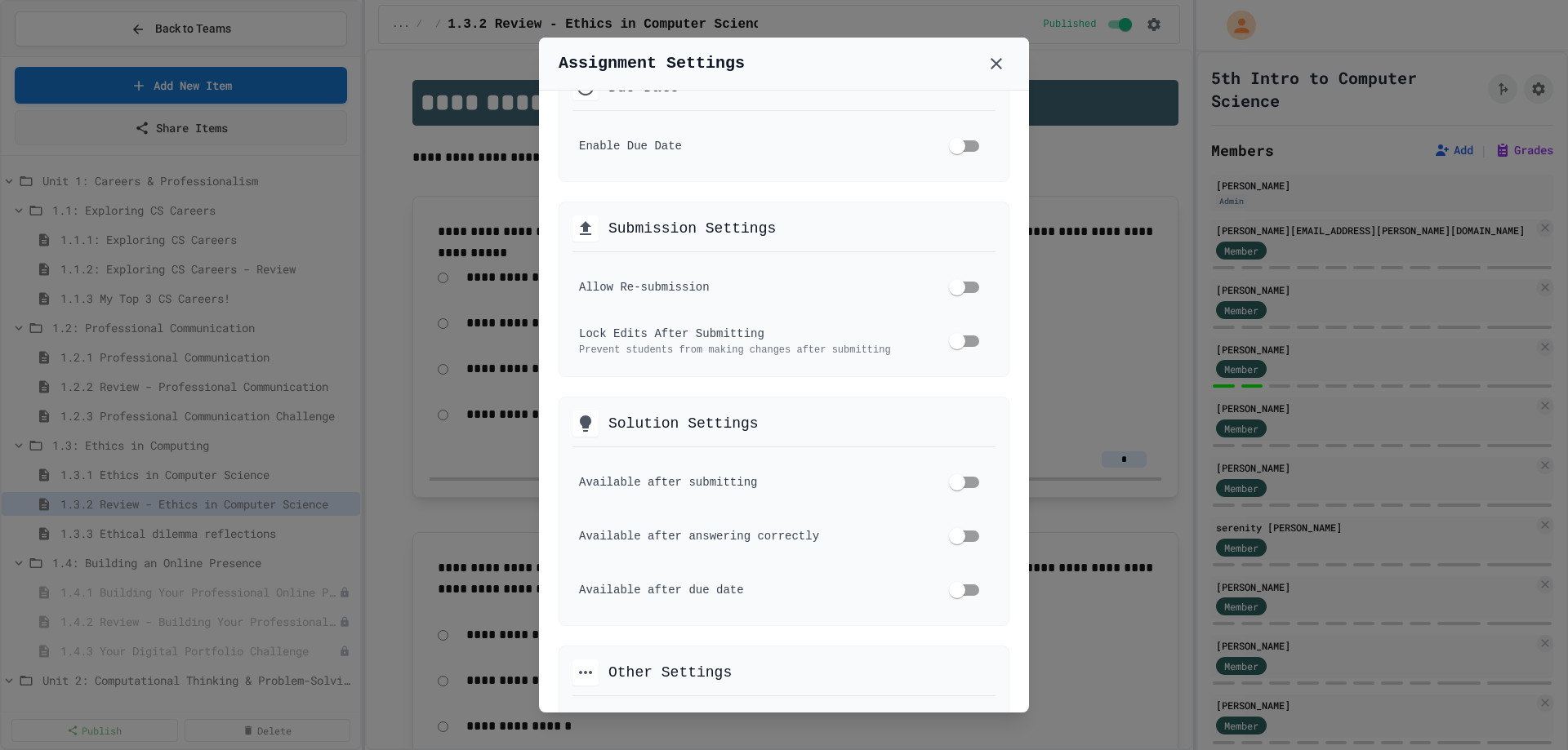
scroll to position [377, 0]
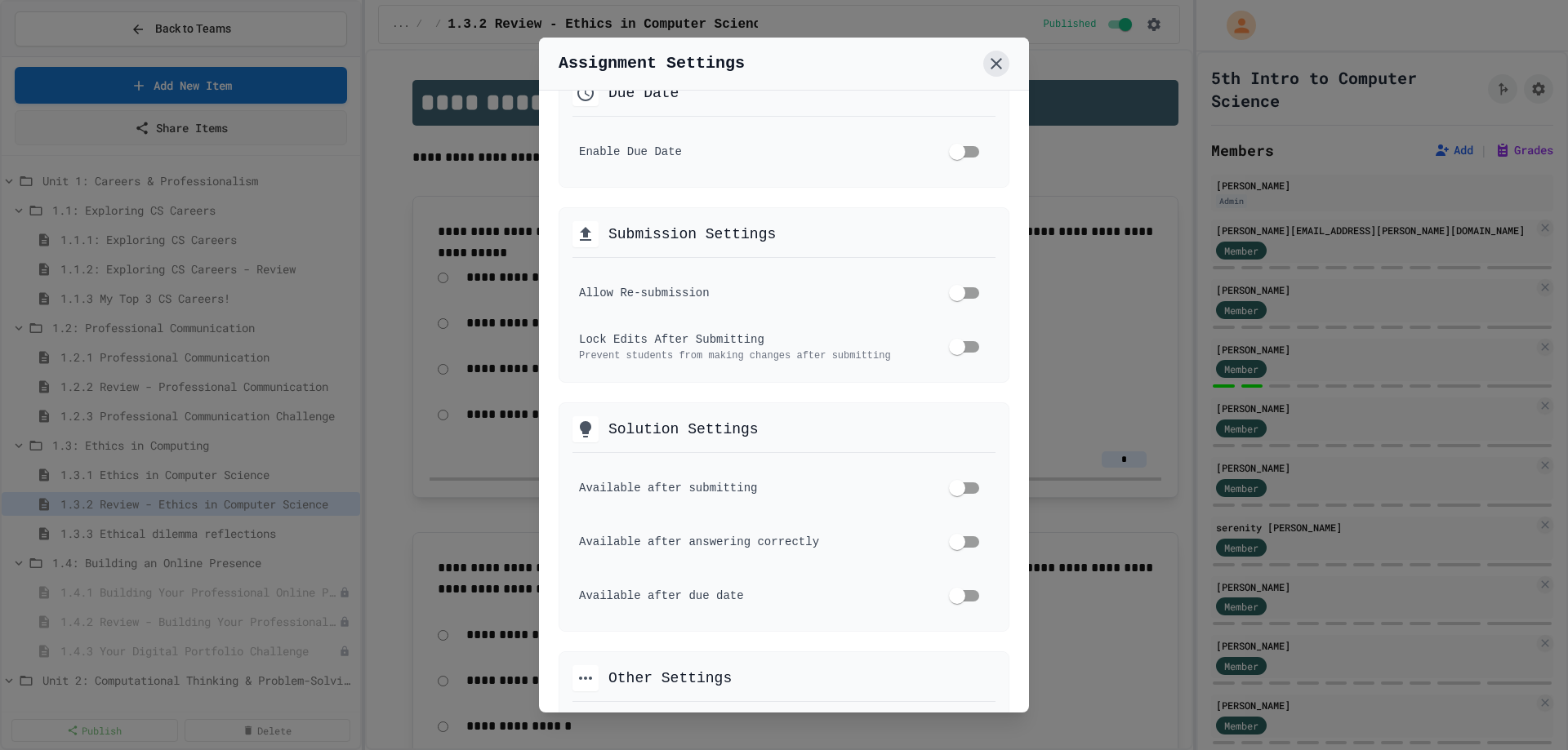
click at [1001, 62] on icon at bounding box center [996, 63] width 20 height 20
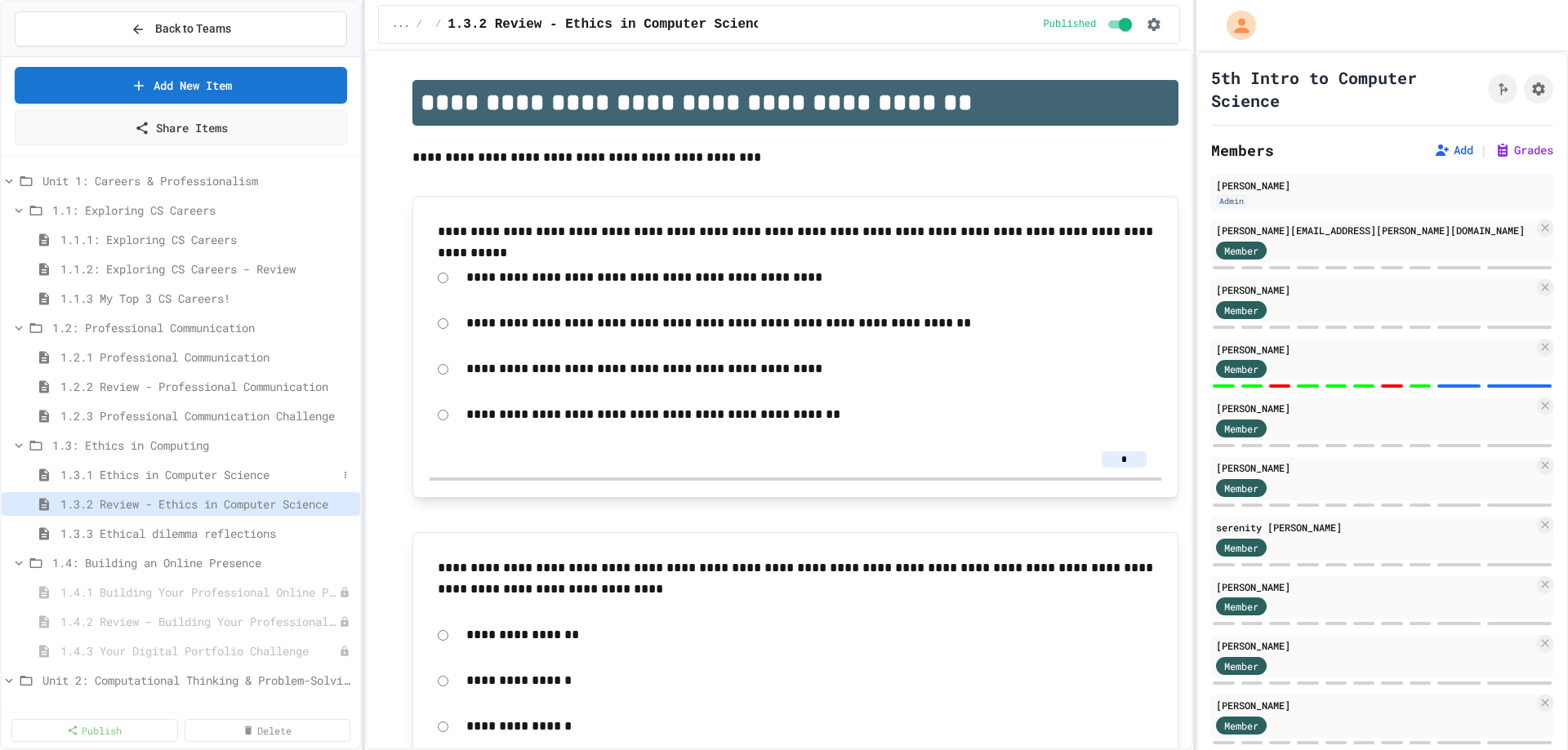
click at [196, 477] on span "1.3.1 Ethics in Computer Science" at bounding box center [199, 474] width 277 height 17
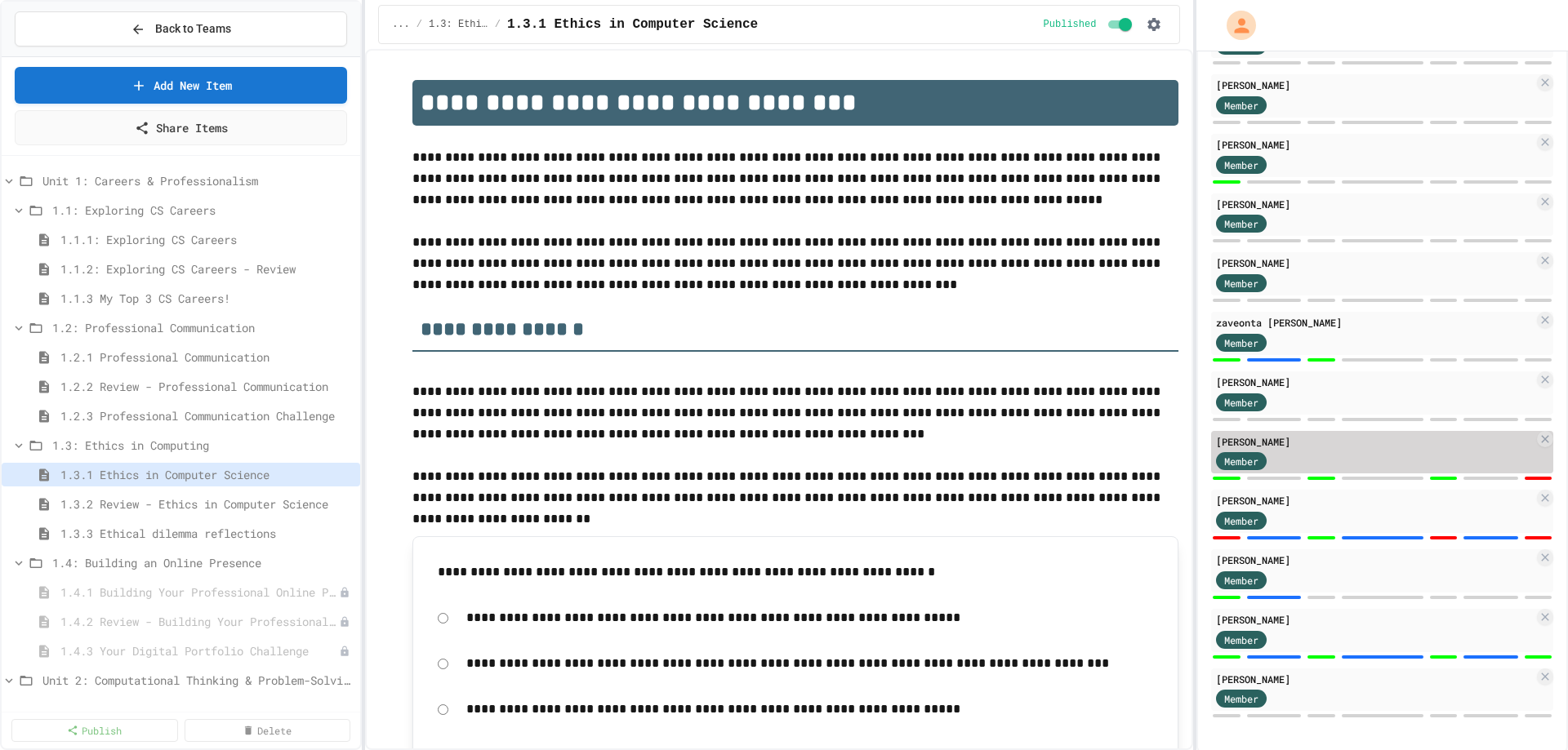
scroll to position [1158, 0]
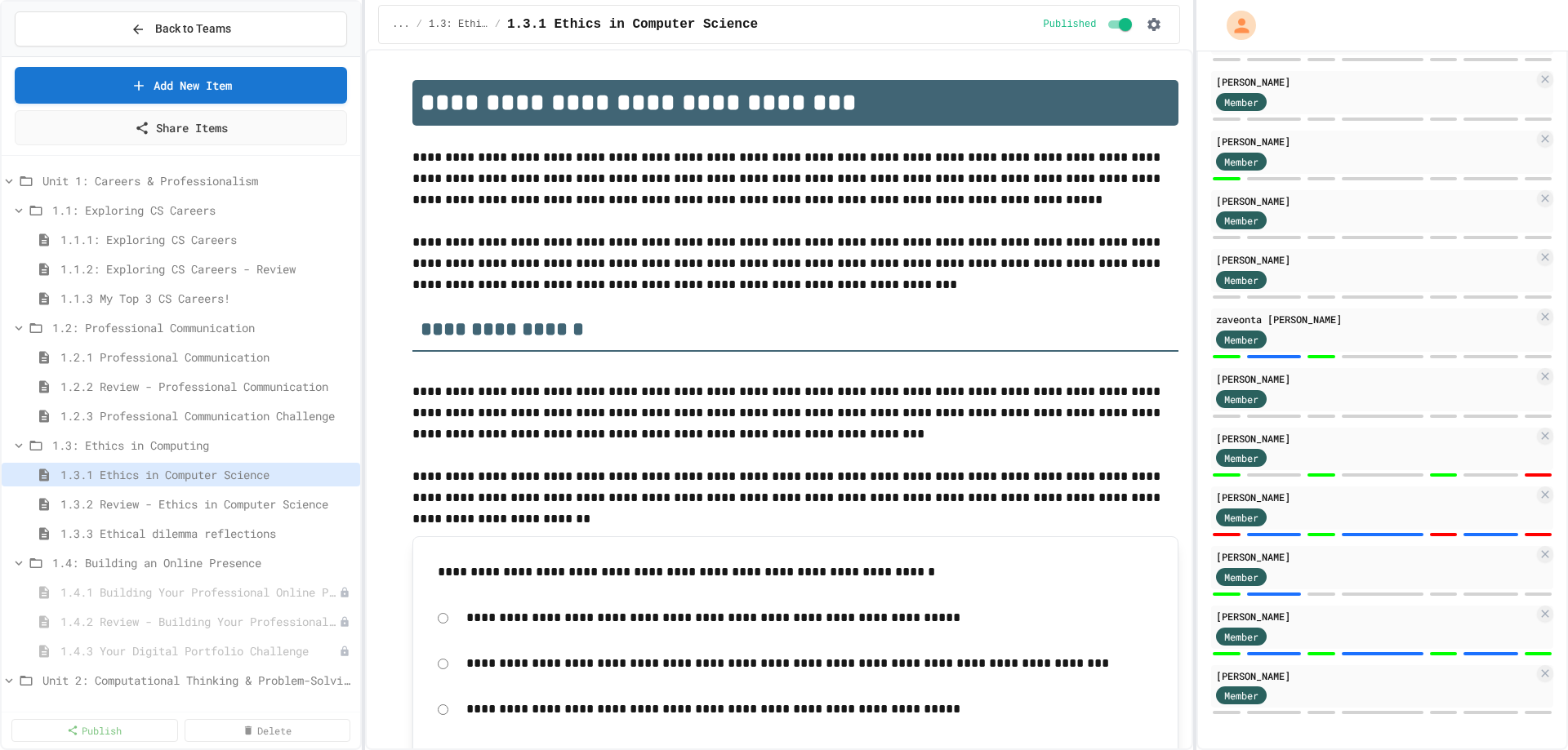
click at [143, 506] on span "1.3.2 Review - Ethics in Computer Science" at bounding box center [207, 503] width 293 height 17
